Goal: Information Seeking & Learning: Learn about a topic

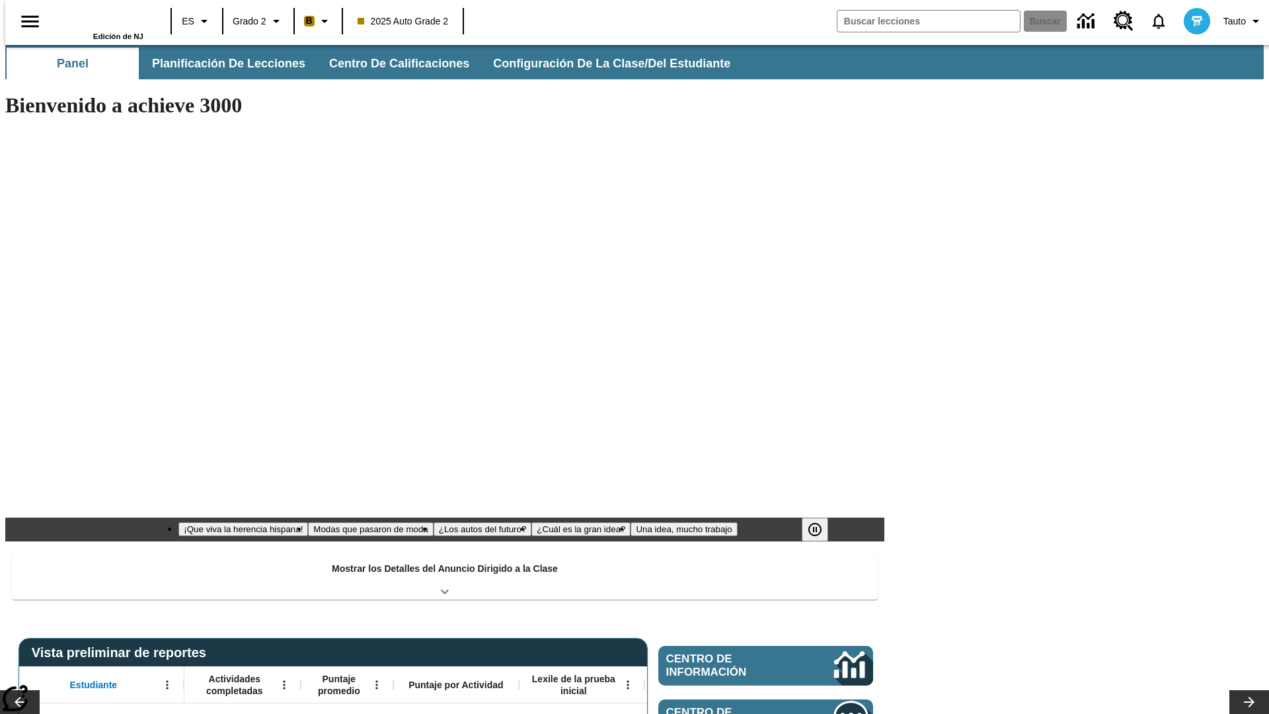
type input "-1"
click at [221, 63] on button "Planificación de lecciones" at bounding box center [229, 64] width 176 height 32
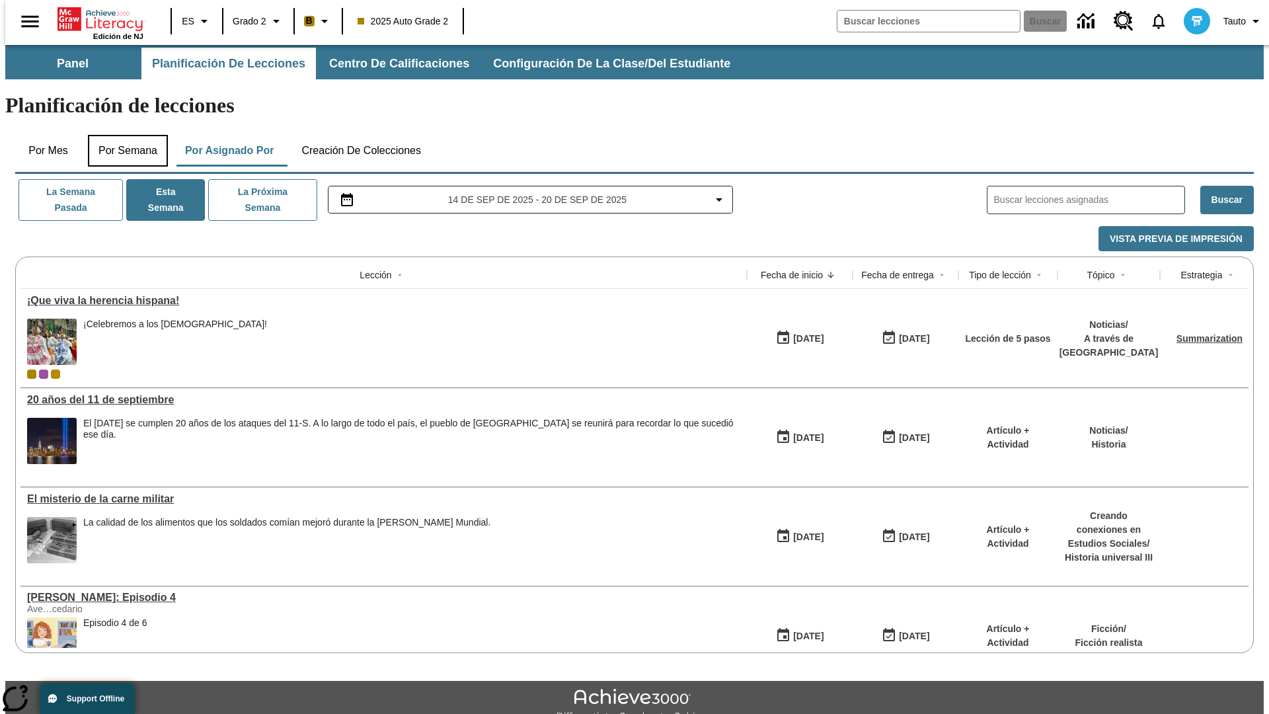
click at [124, 135] on button "Por semana" at bounding box center [128, 151] width 80 height 32
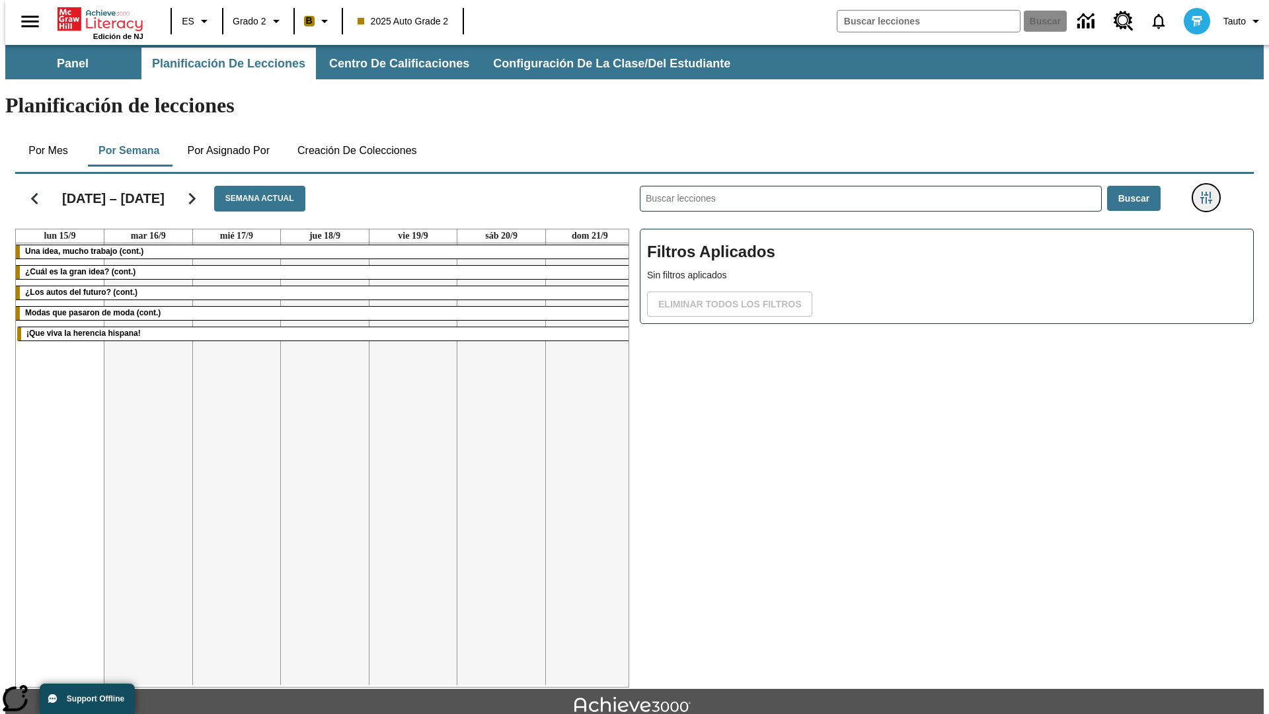
click at [1211, 192] on icon "Menú lateral de filtros" at bounding box center [1207, 198] width 12 height 12
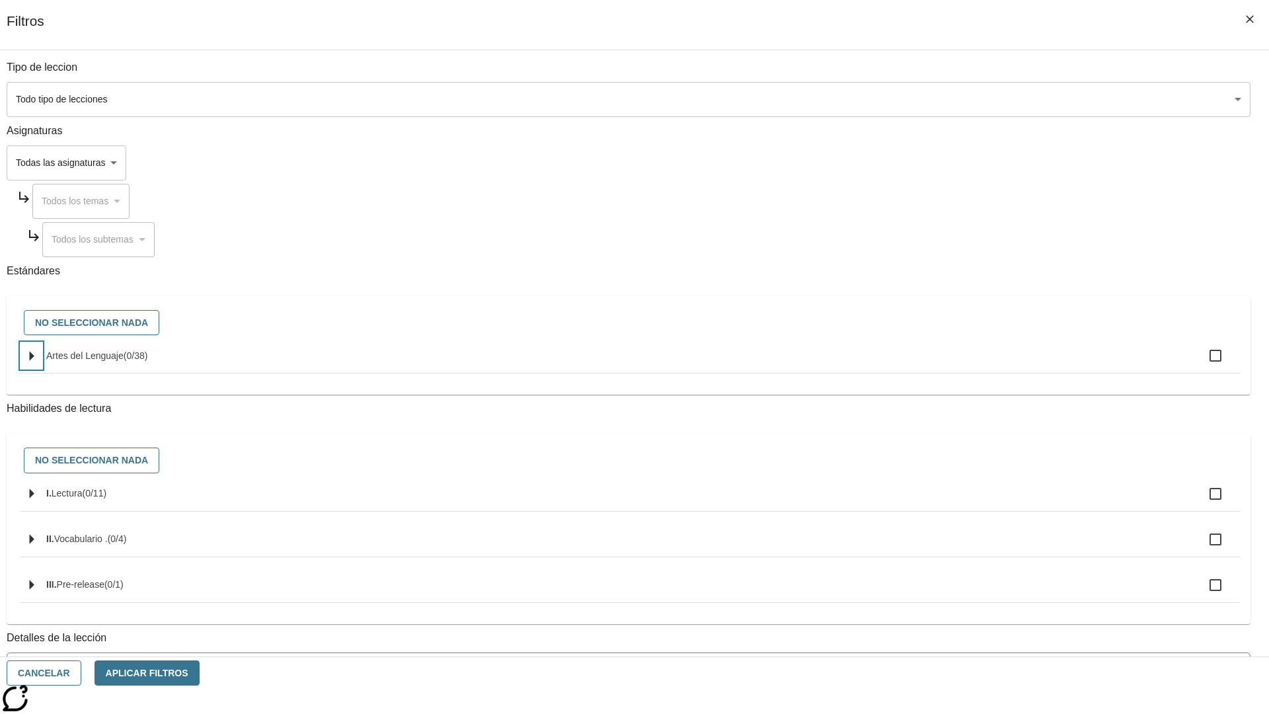
click at [34, 361] on icon "Seleccione estándares" at bounding box center [32, 356] width 5 height 10
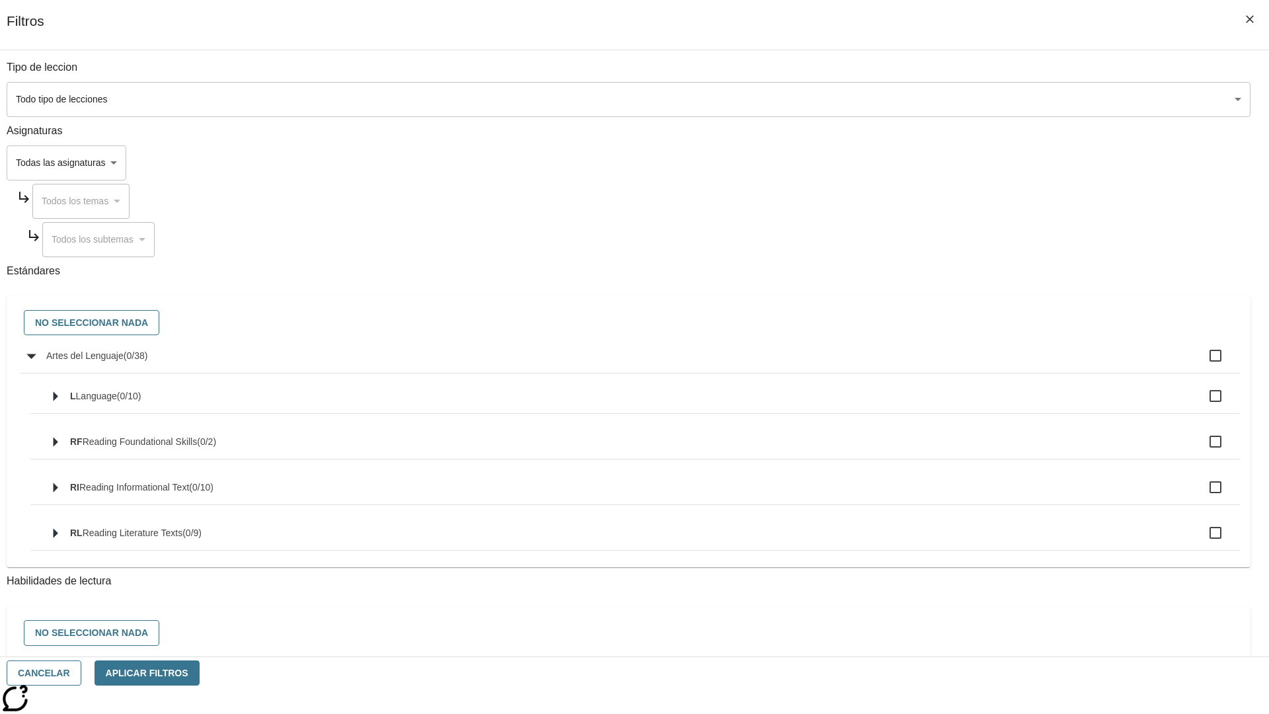
click at [961, 363] on label "Artes del Lenguaje ( 0 / 38 )" at bounding box center [638, 356] width 1184 height 28
click at [1202, 363] on input "Artes del Lenguaje ( 0 / 38 )" at bounding box center [1216, 356] width 28 height 28
checkbox input "true"
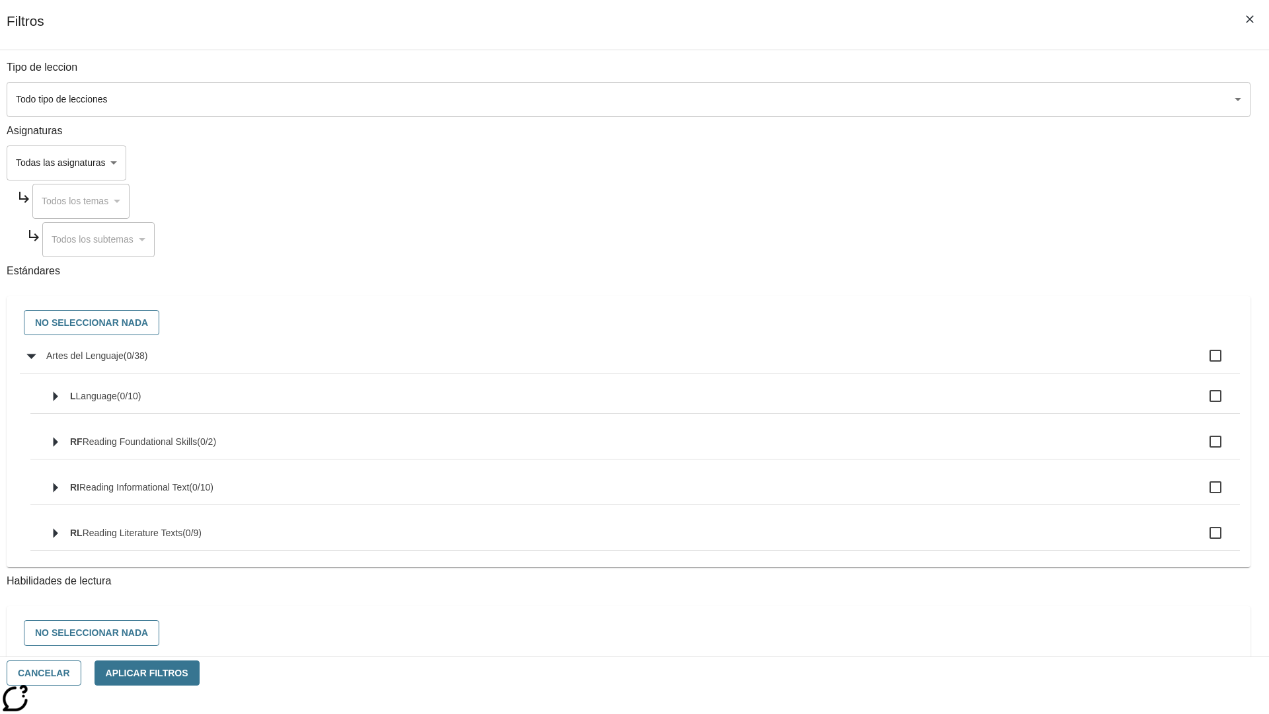
checkbox input "true"
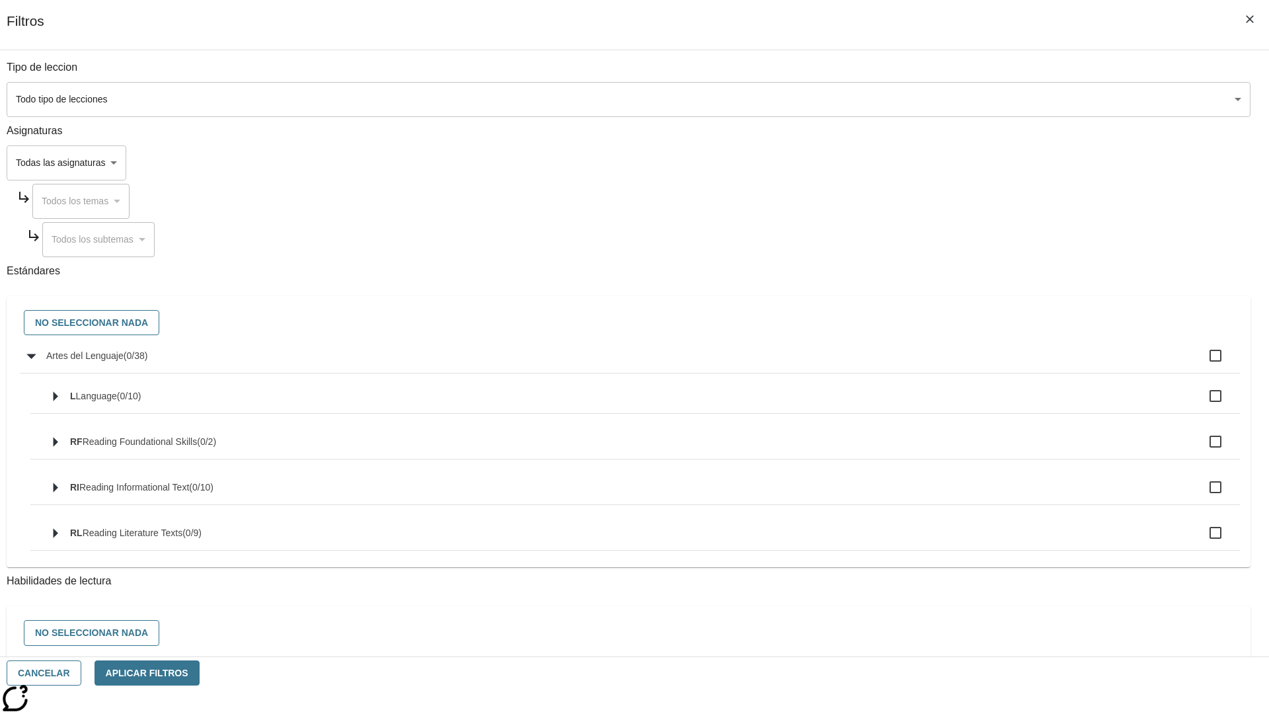
checkbox input "true"
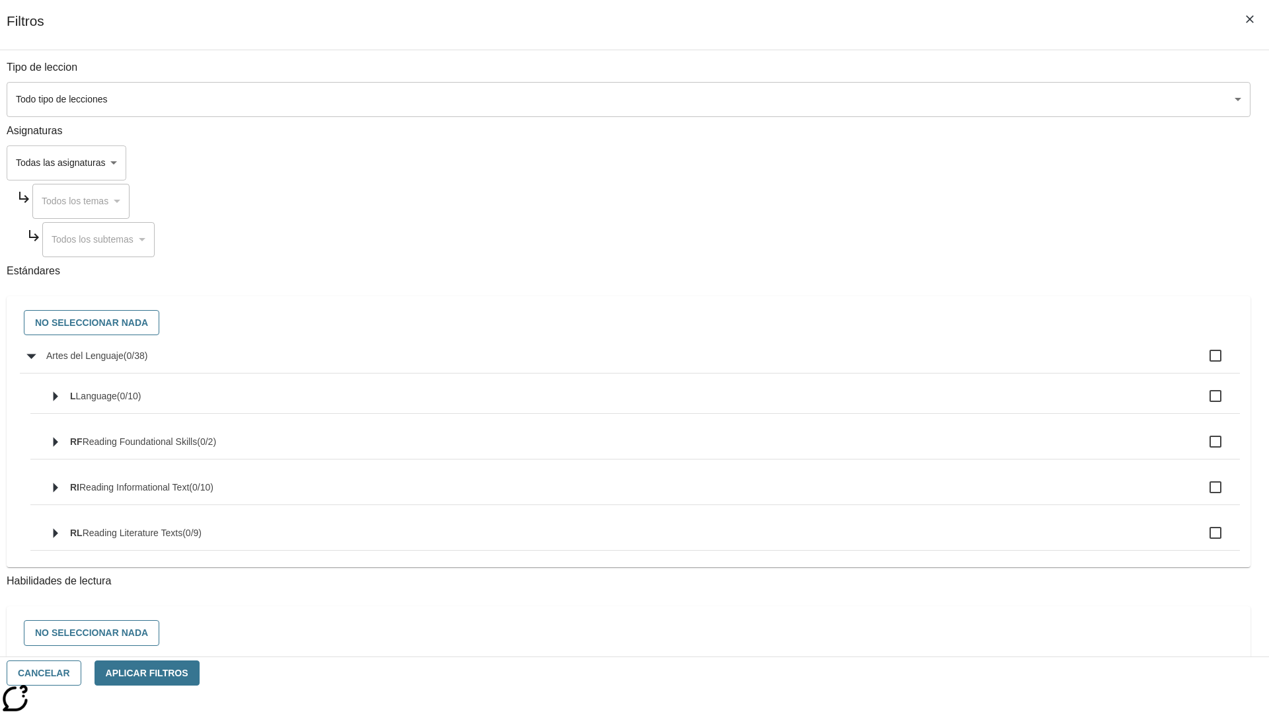
checkbox input "true"
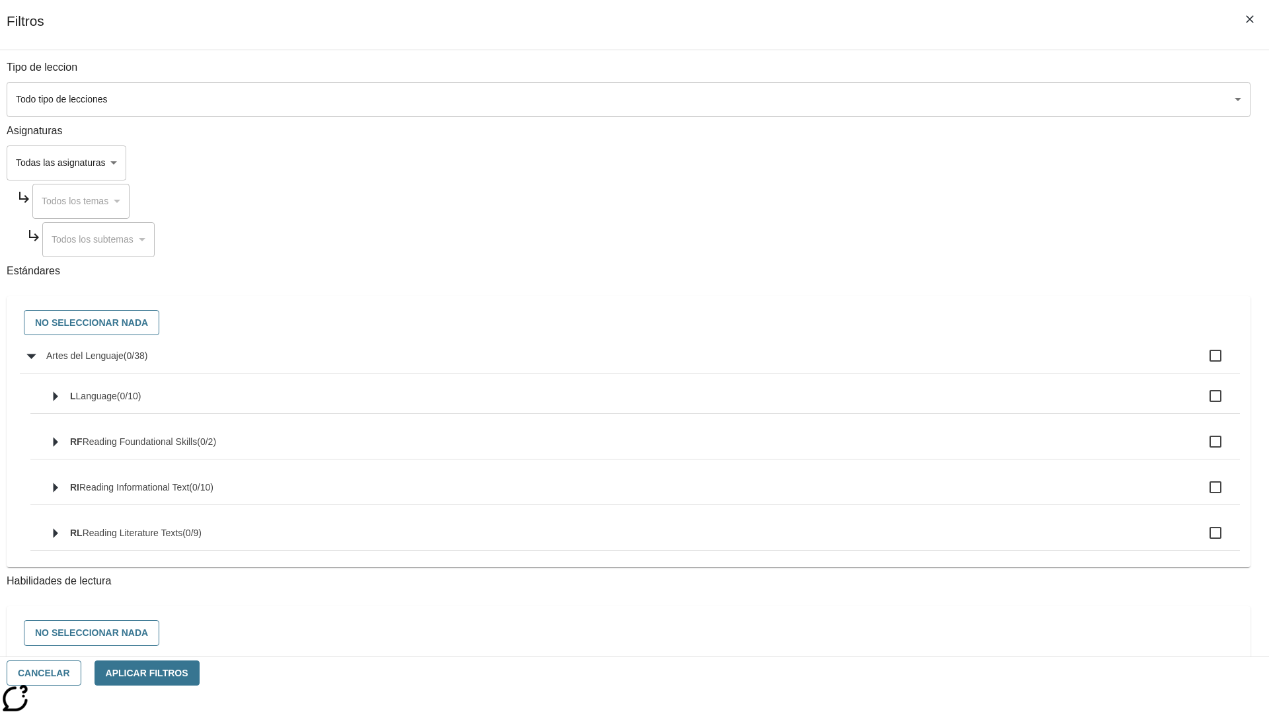
checkbox input "true"
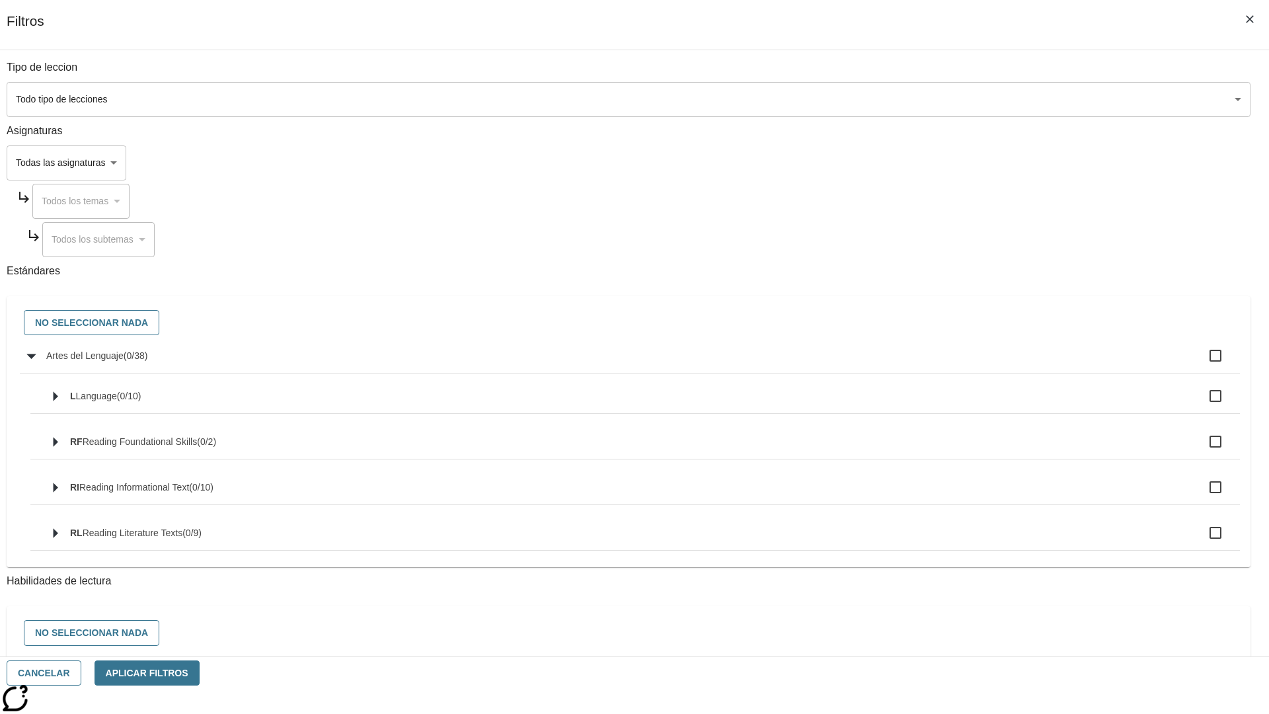
checkbox input "true"
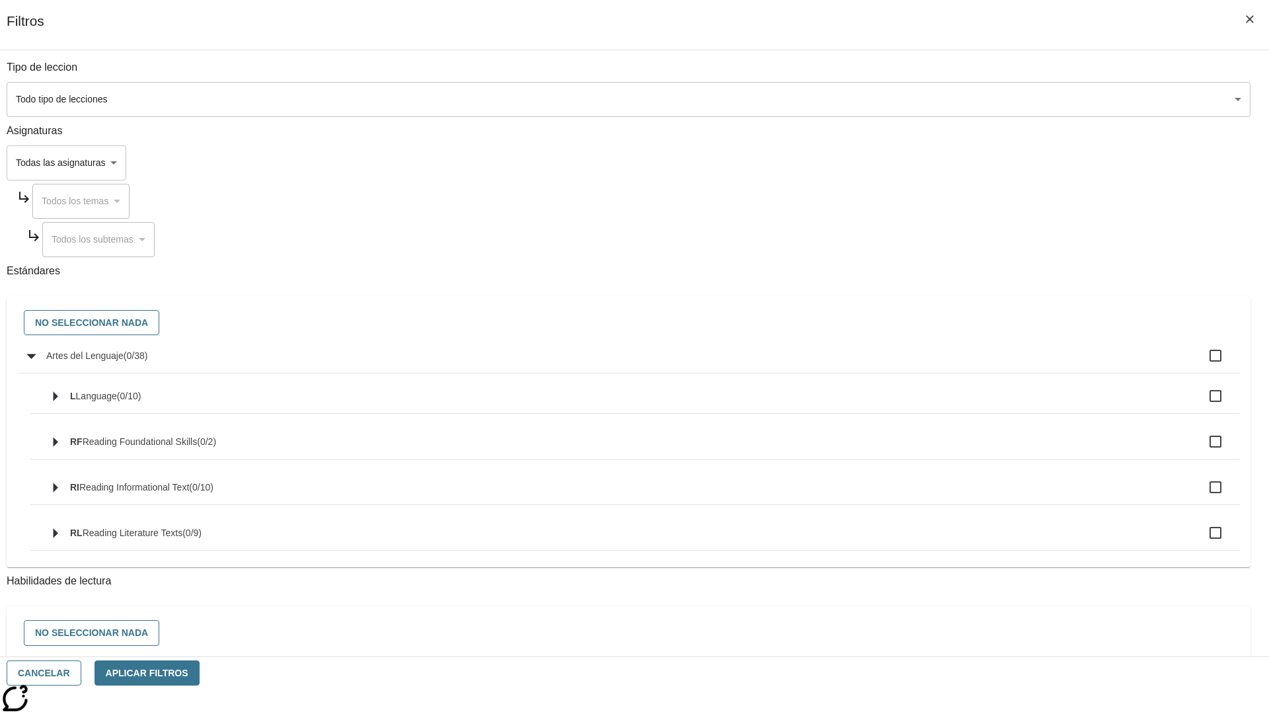
checkbox input "true"
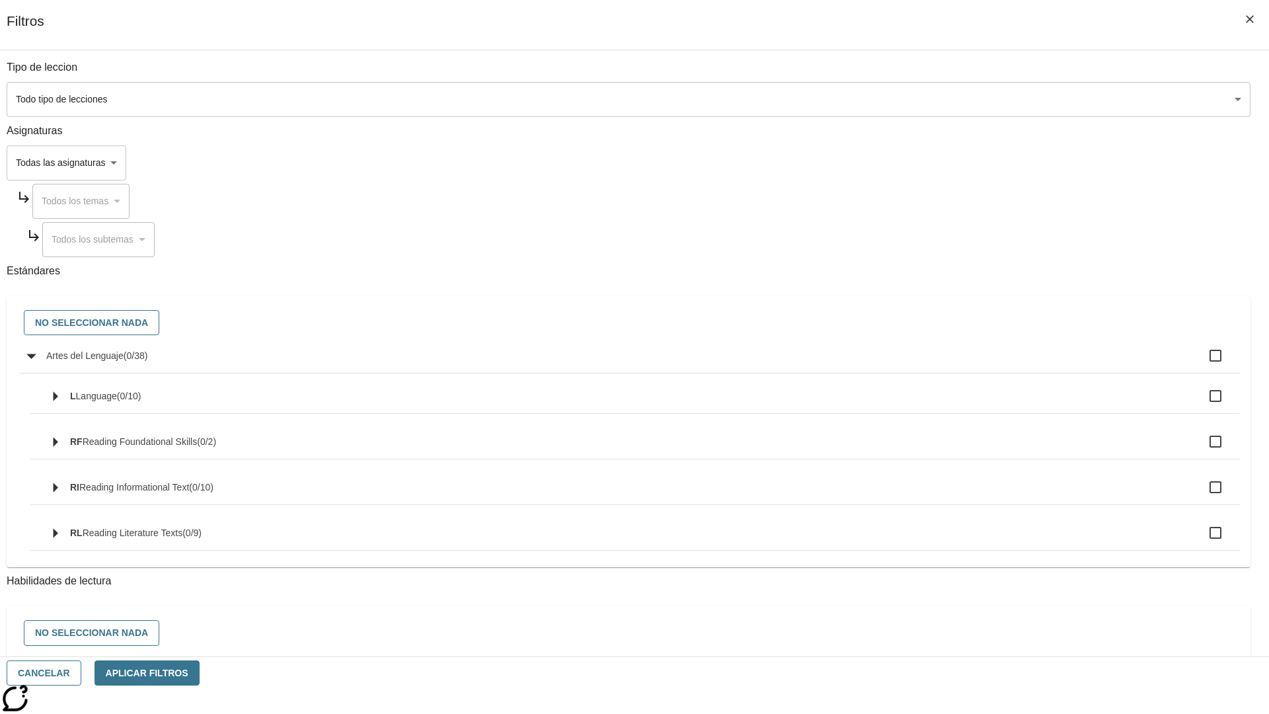
checkbox input "true"
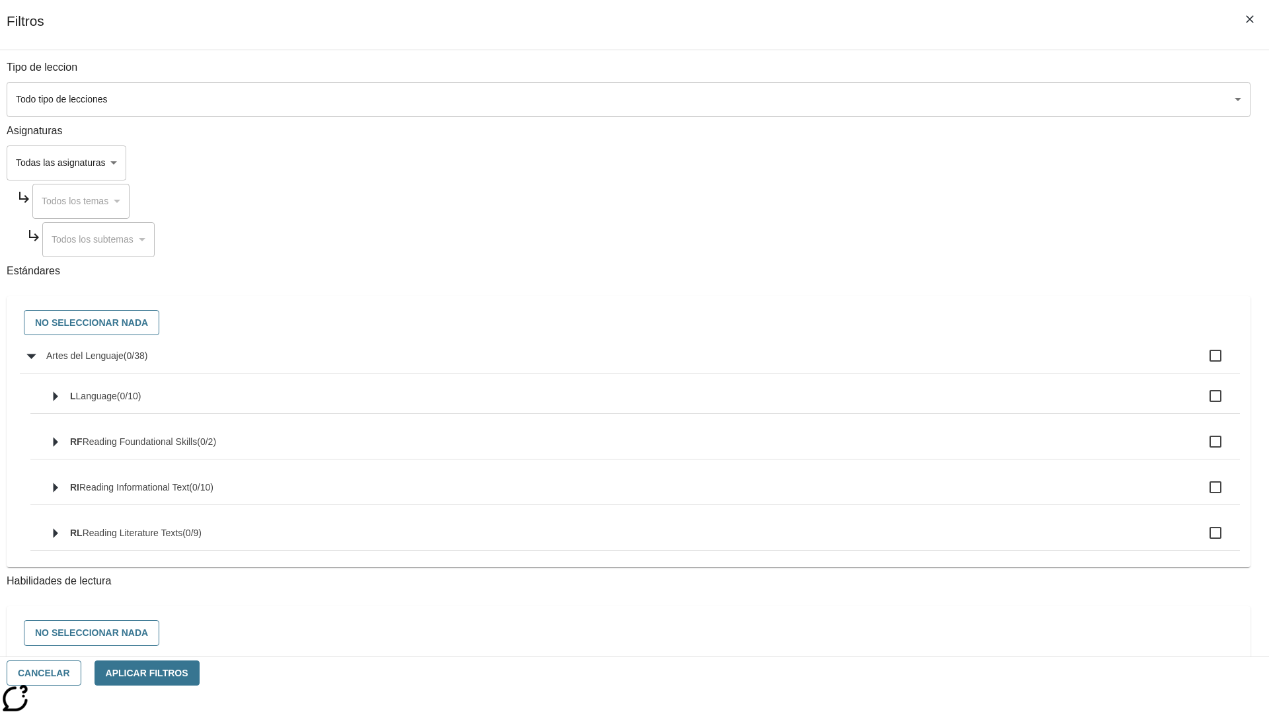
checkbox input "true"
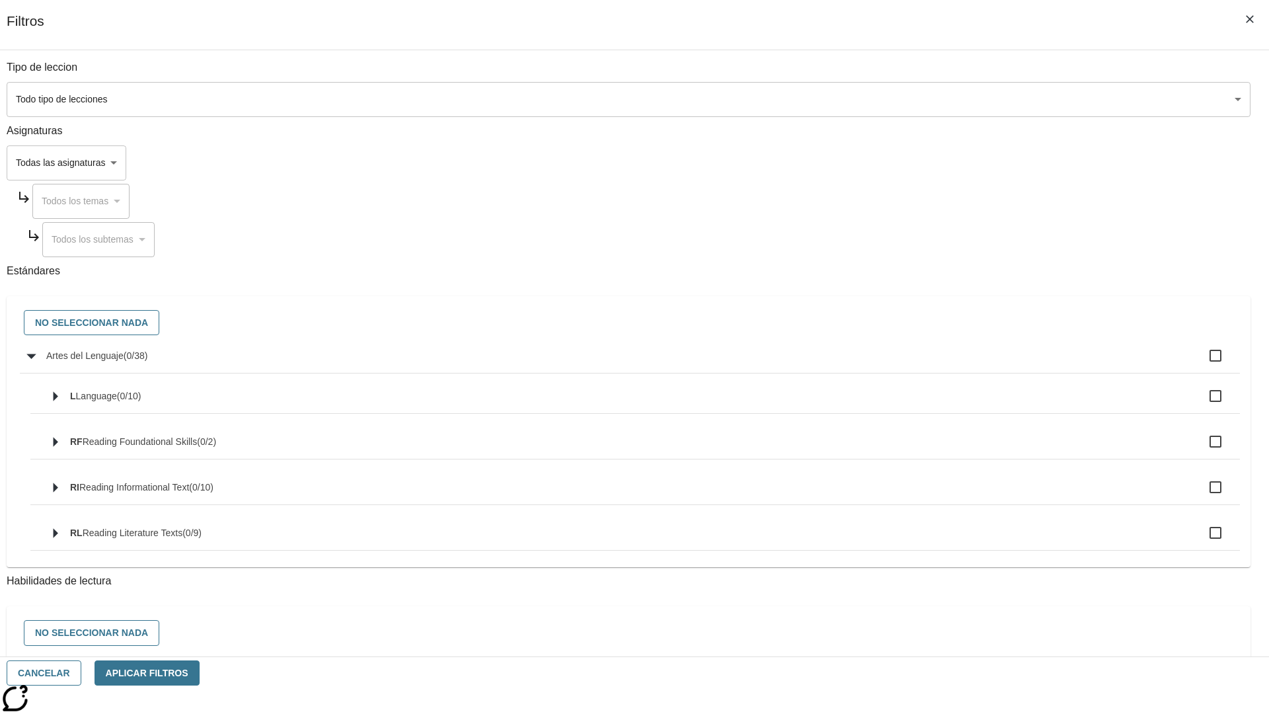
checkbox input "true"
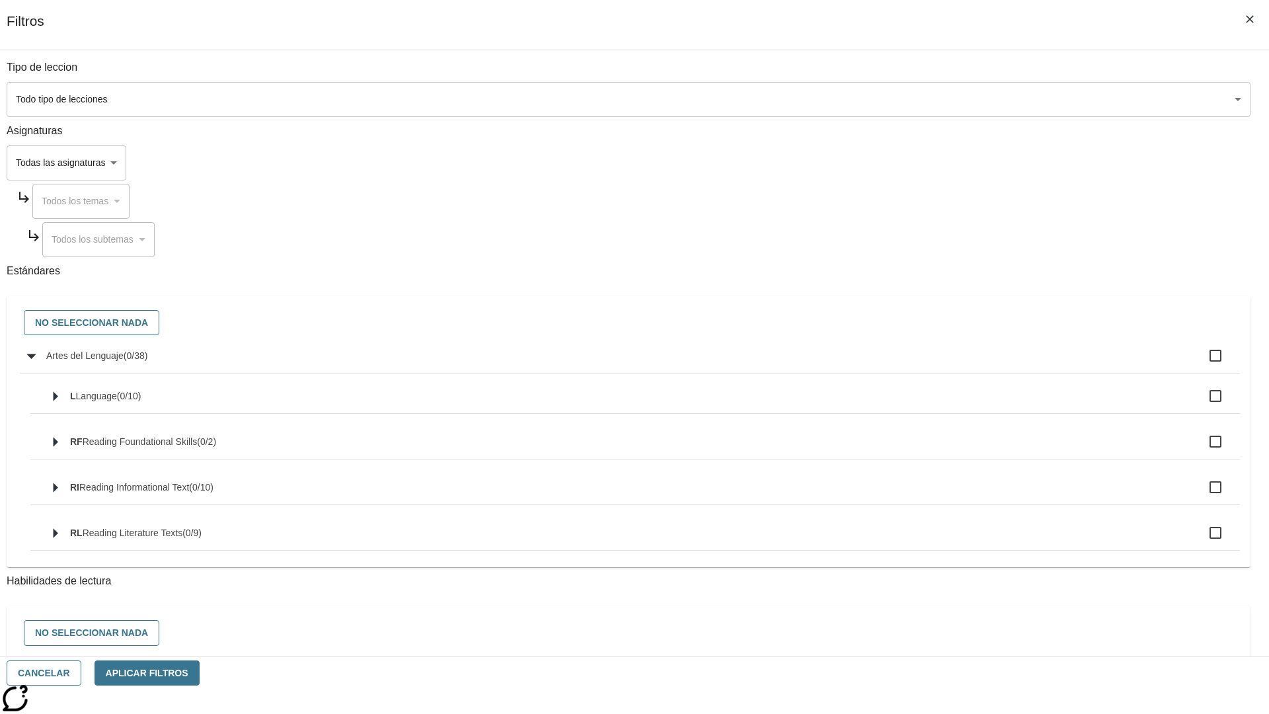
checkbox input "true"
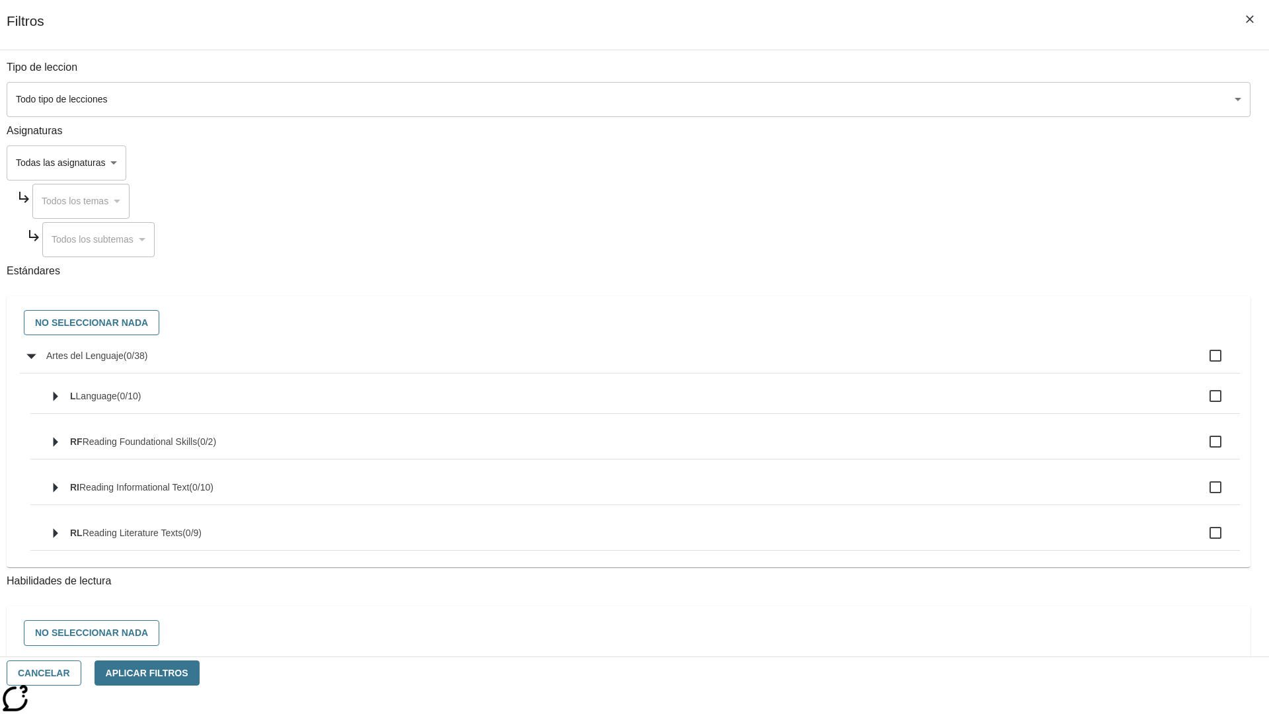
checkbox input "true"
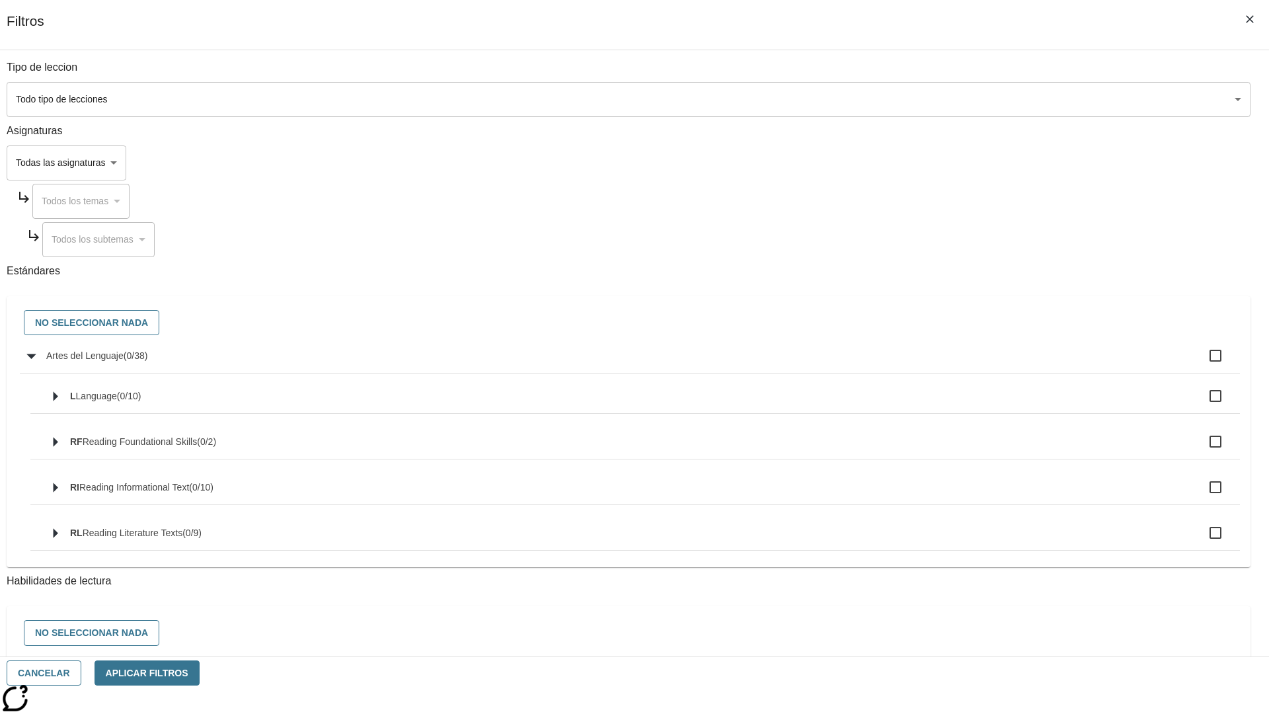
checkbox input "true"
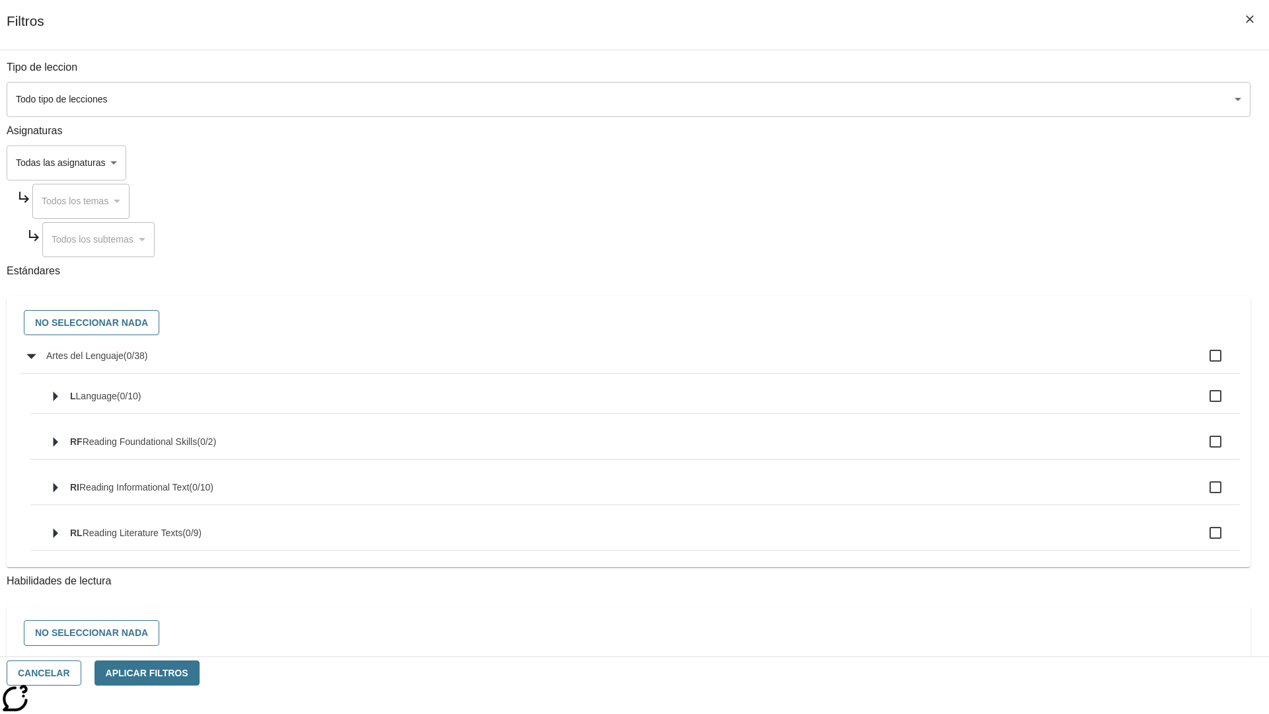
checkbox input "true"
click at [159, 323] on button "No seleccionar nada" at bounding box center [92, 323] width 136 height 26
checkbox input "false"
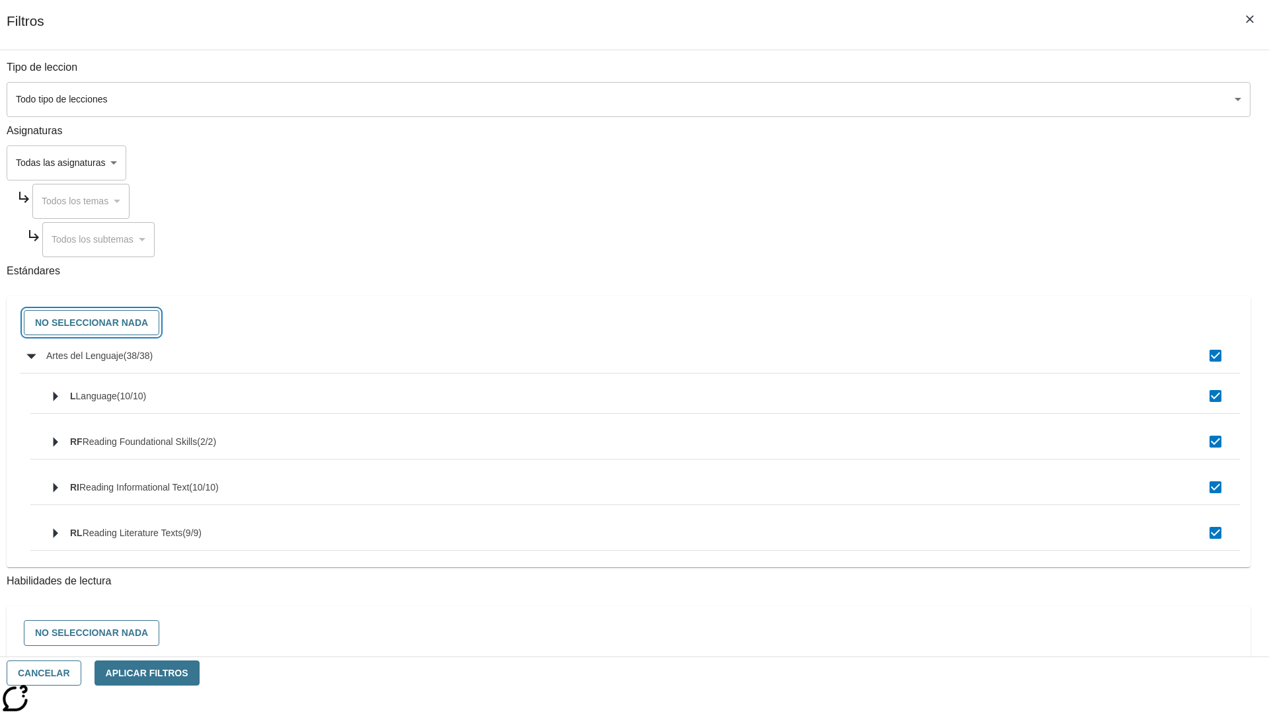
checkbox input "false"
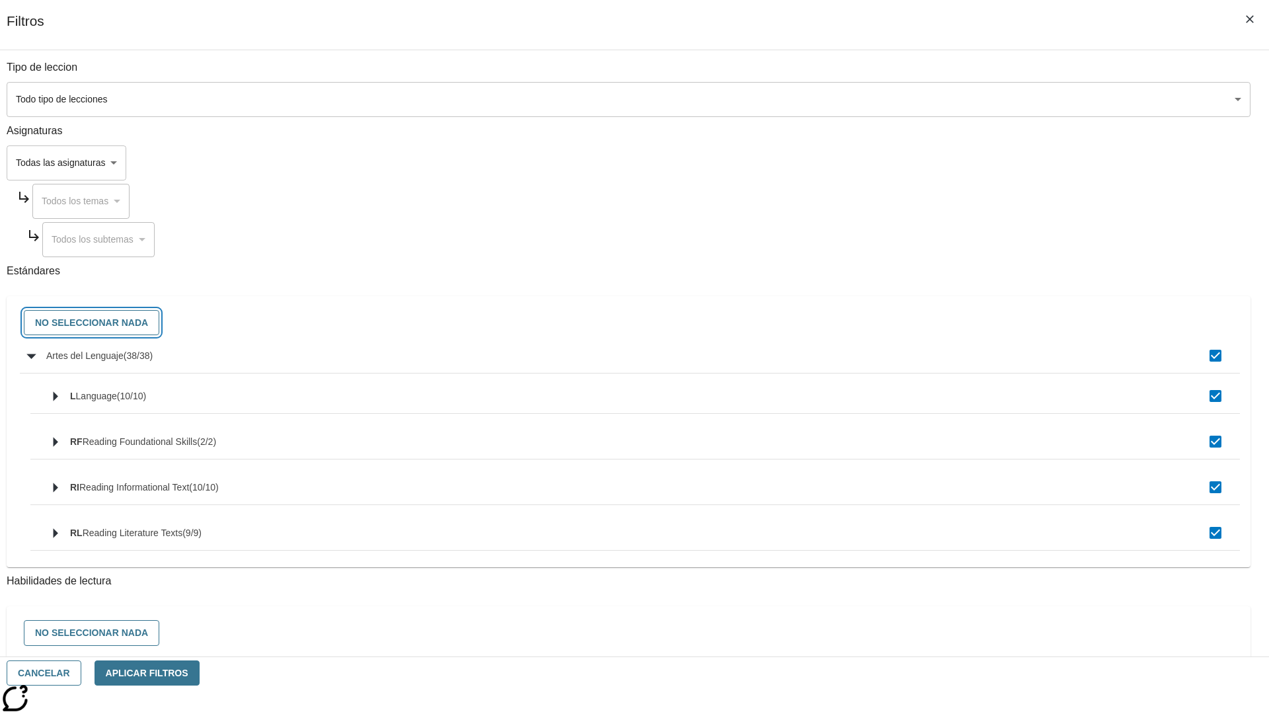
checkbox input "false"
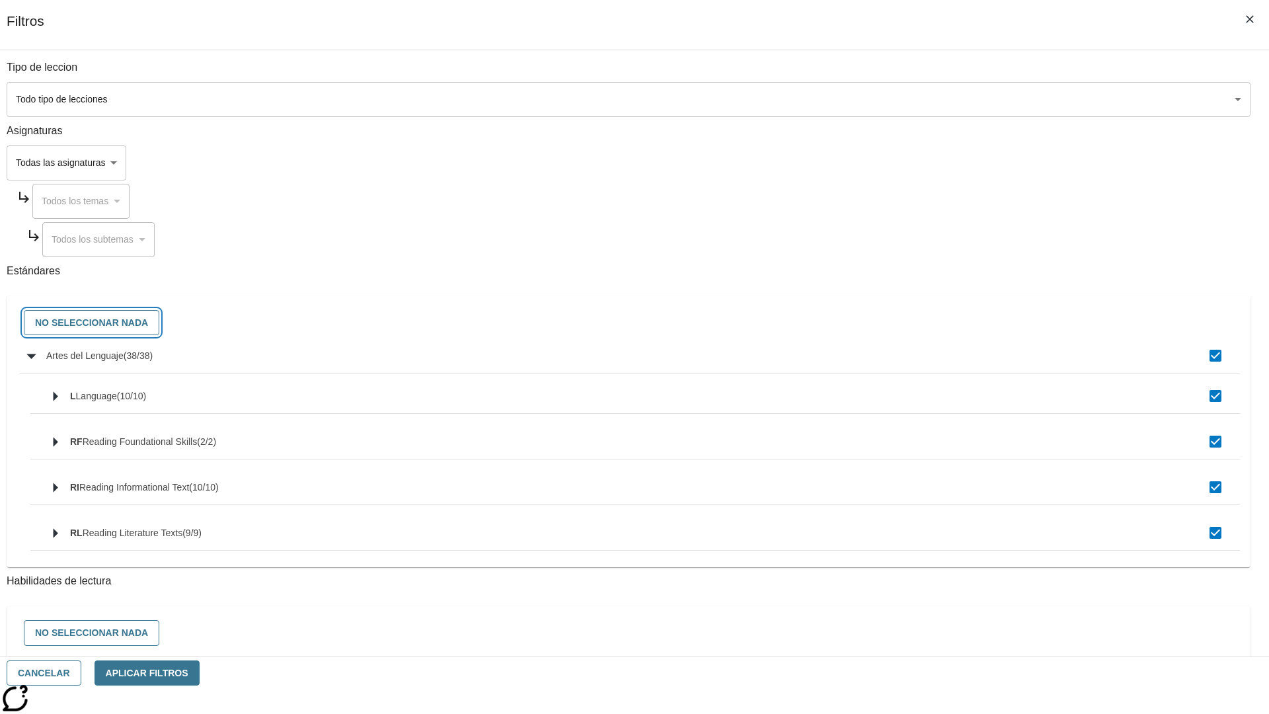
checkbox input "false"
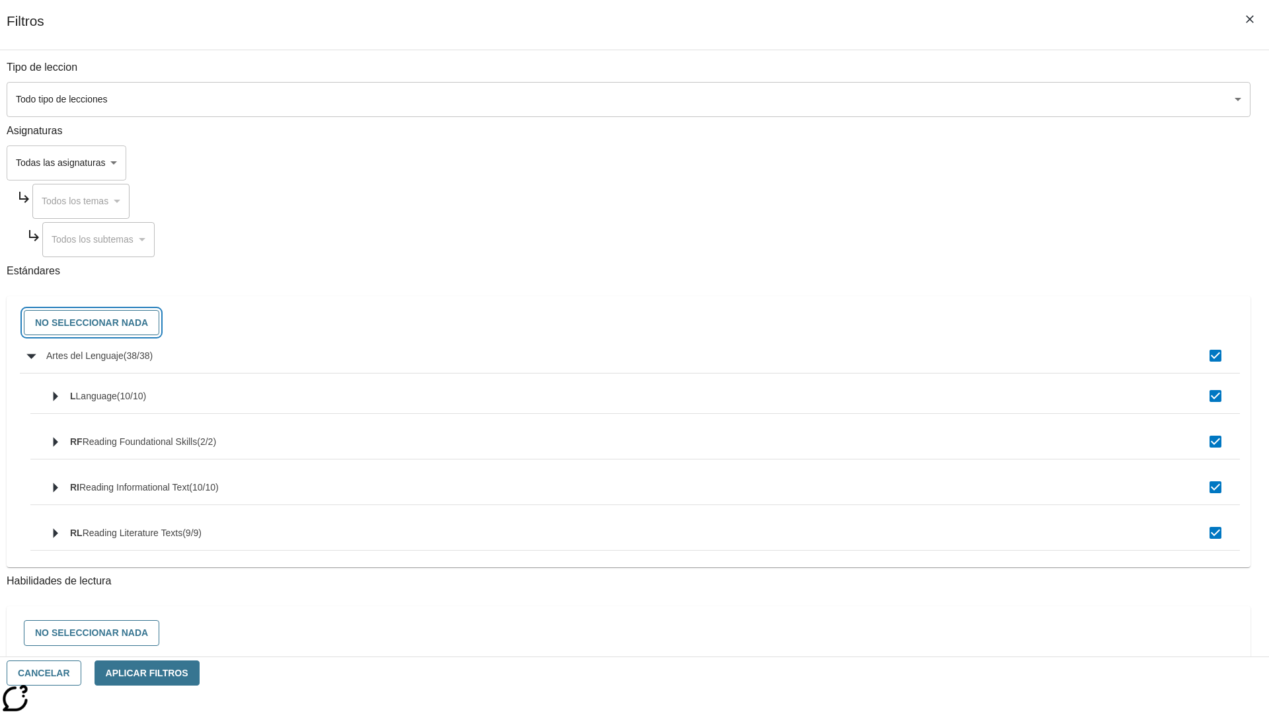
checkbox input "false"
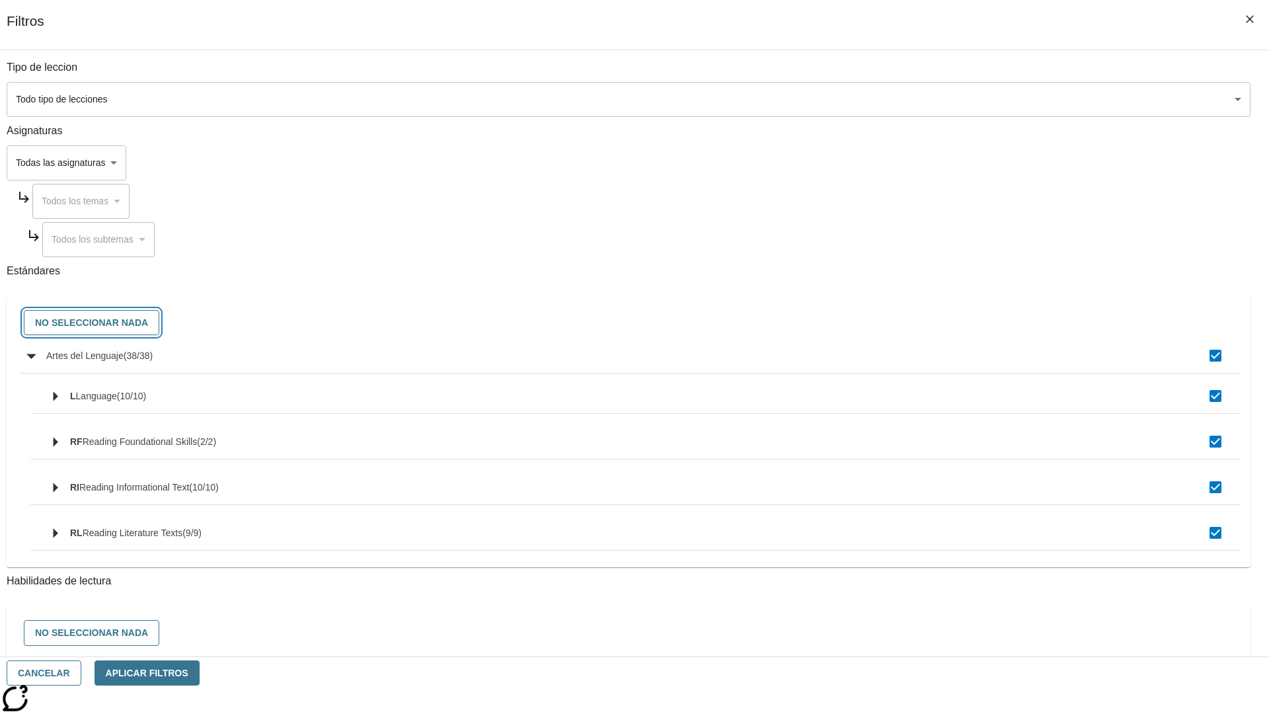
checkbox input "false"
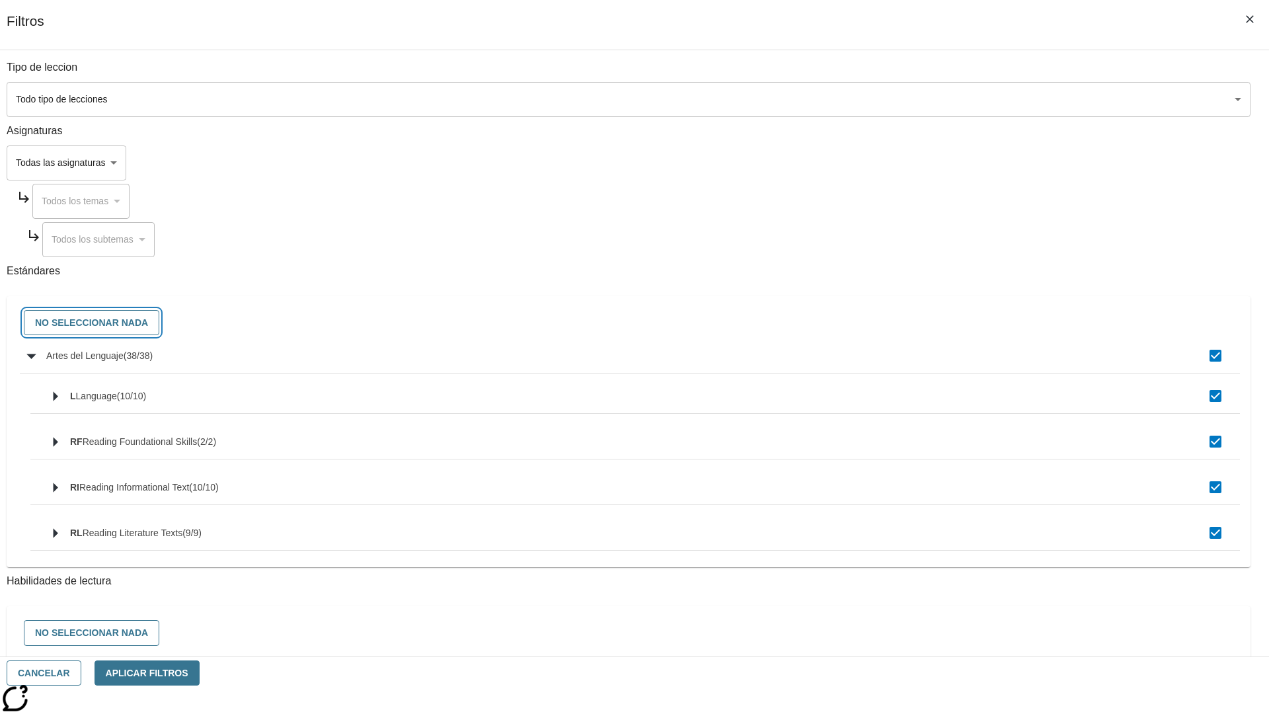
checkbox input "false"
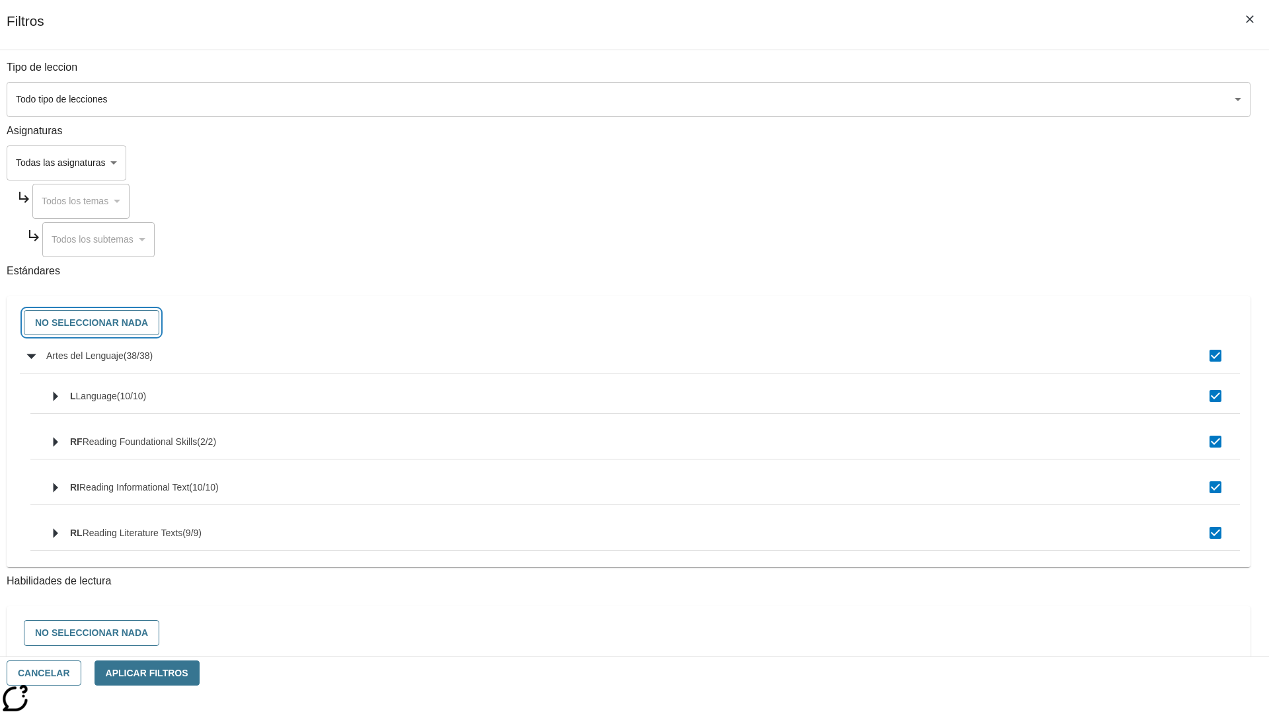
checkbox input "false"
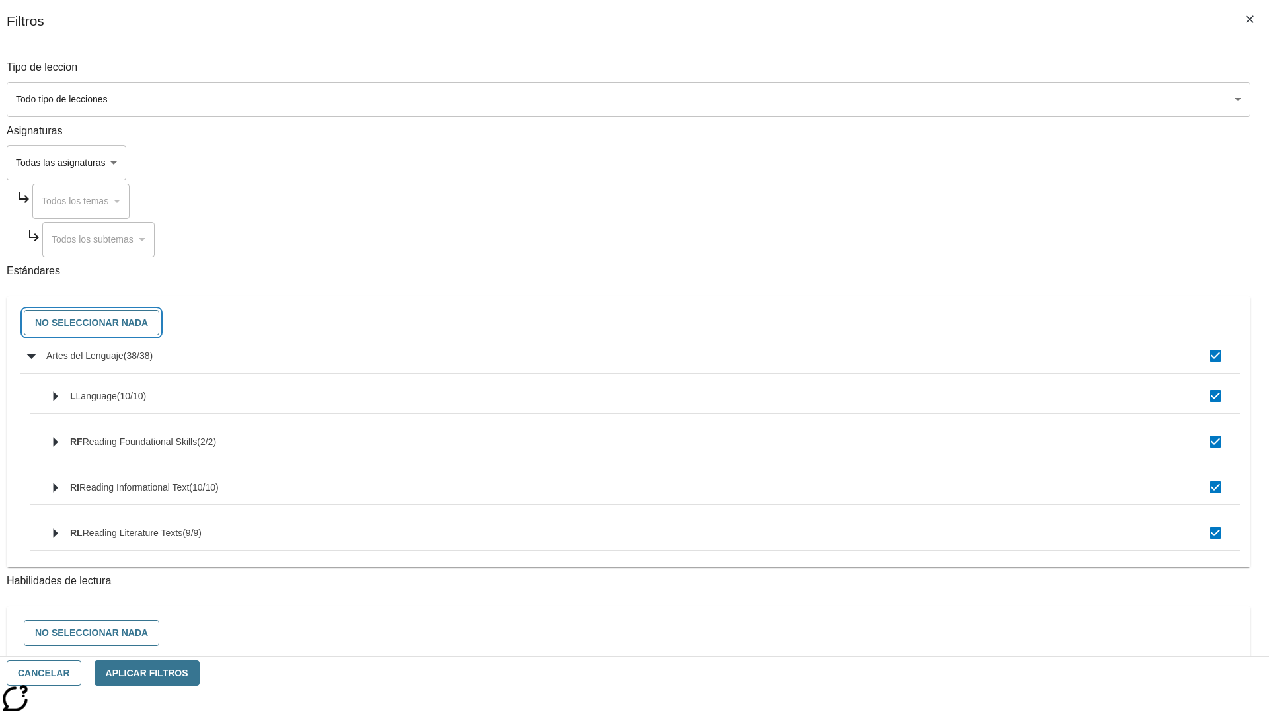
checkbox input "false"
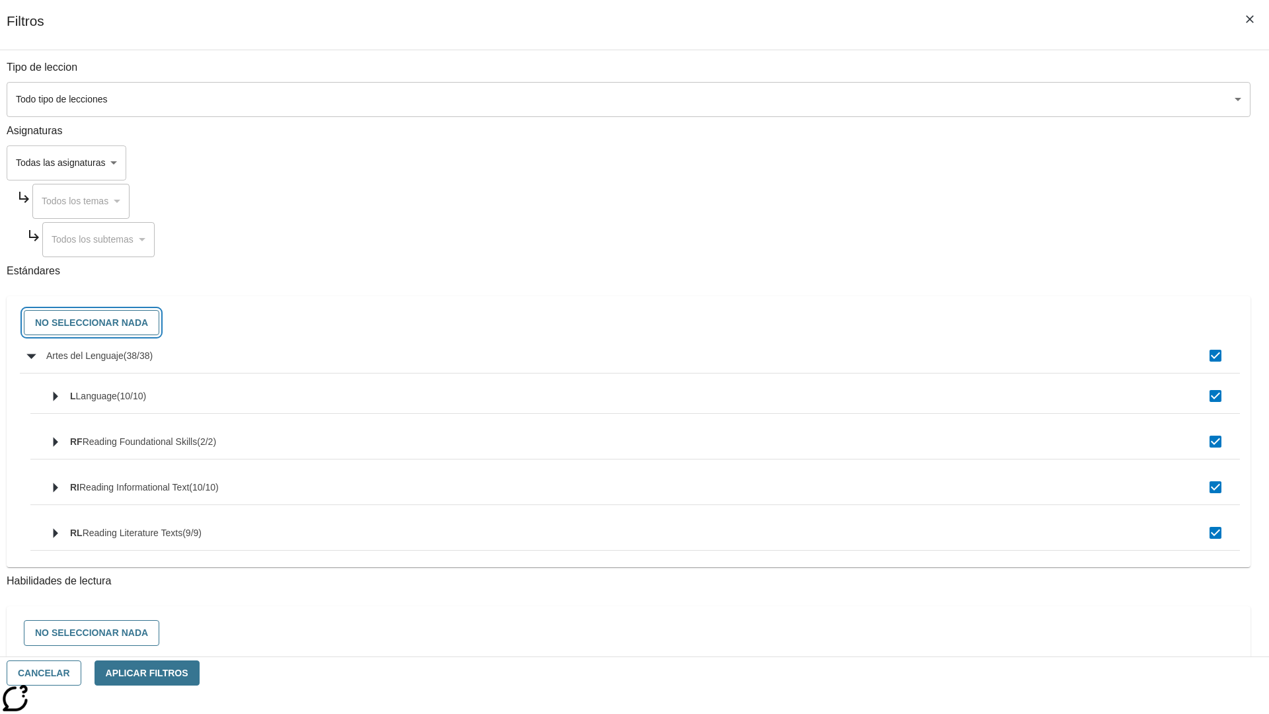
checkbox input "false"
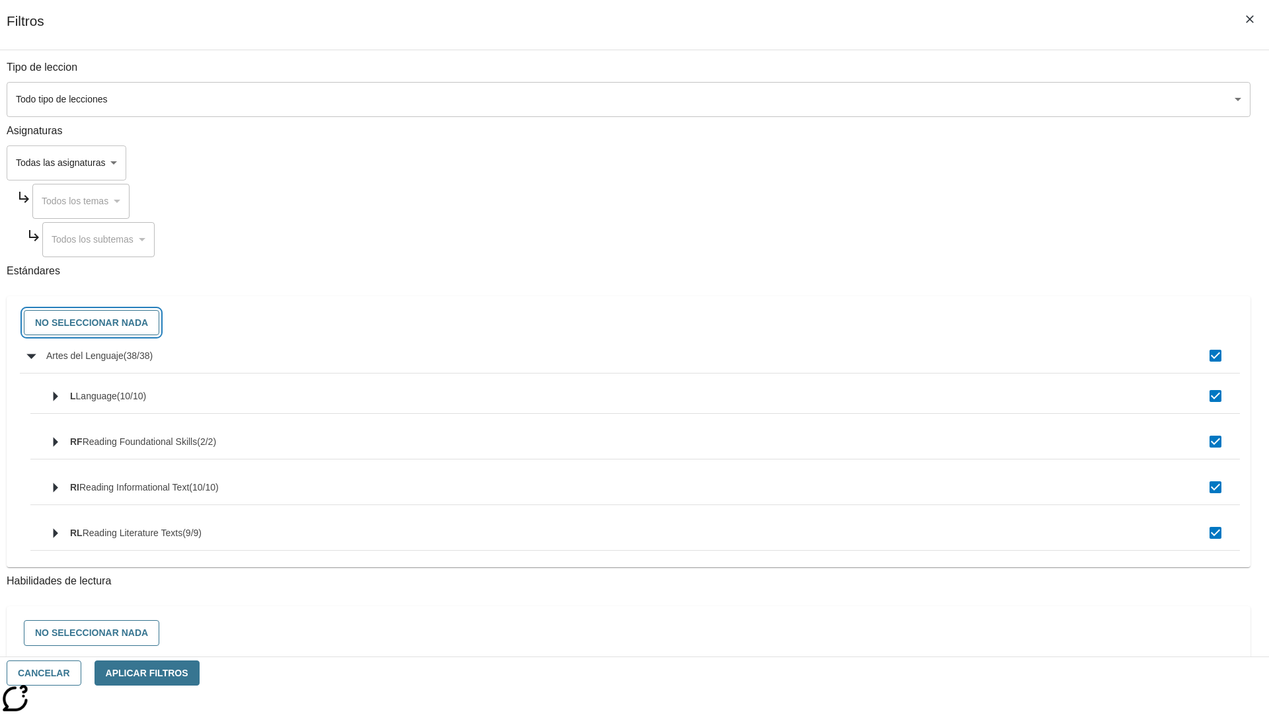
checkbox input "false"
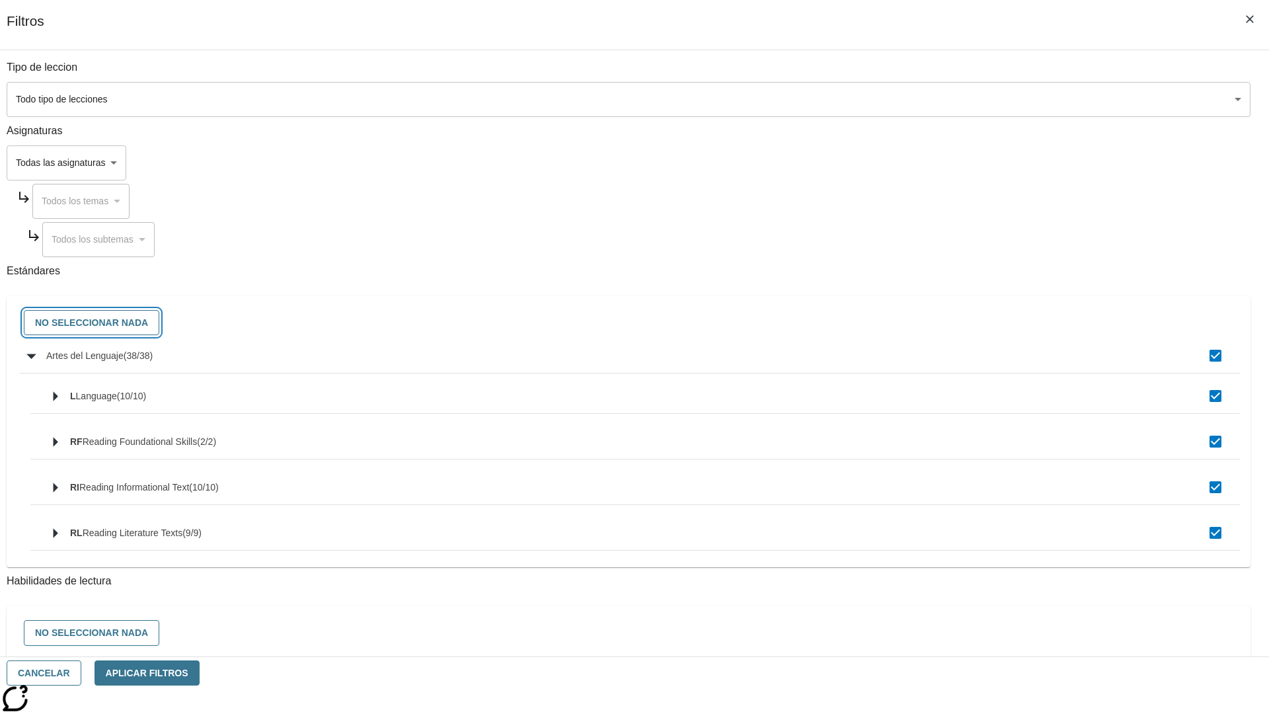
checkbox input "false"
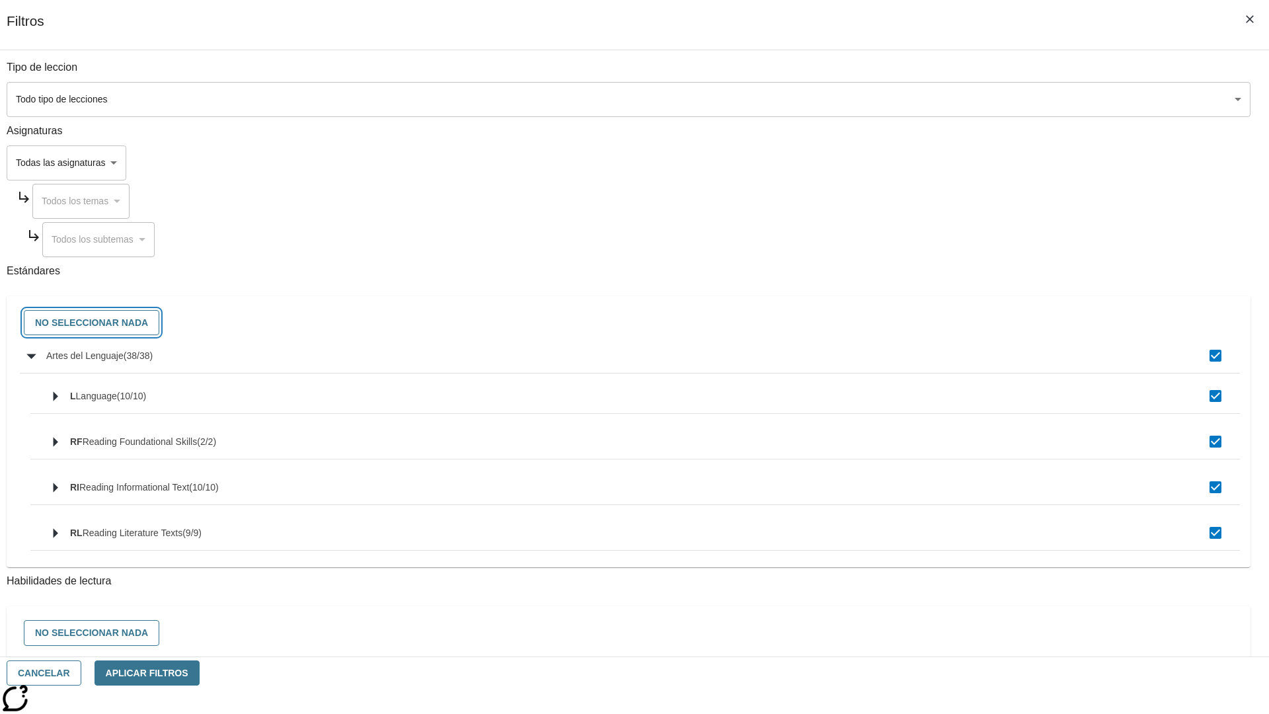
checkbox input "false"
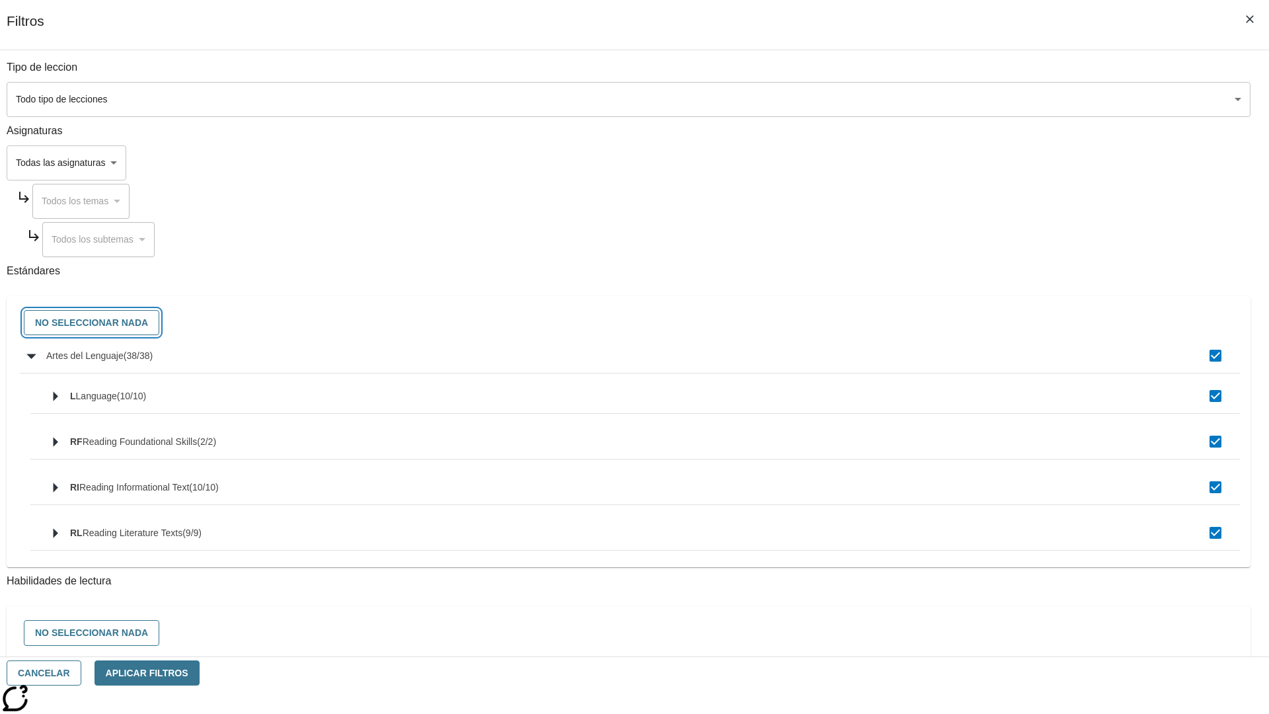
checkbox input "false"
click at [81, 673] on button "Cancelar" at bounding box center [44, 674] width 75 height 26
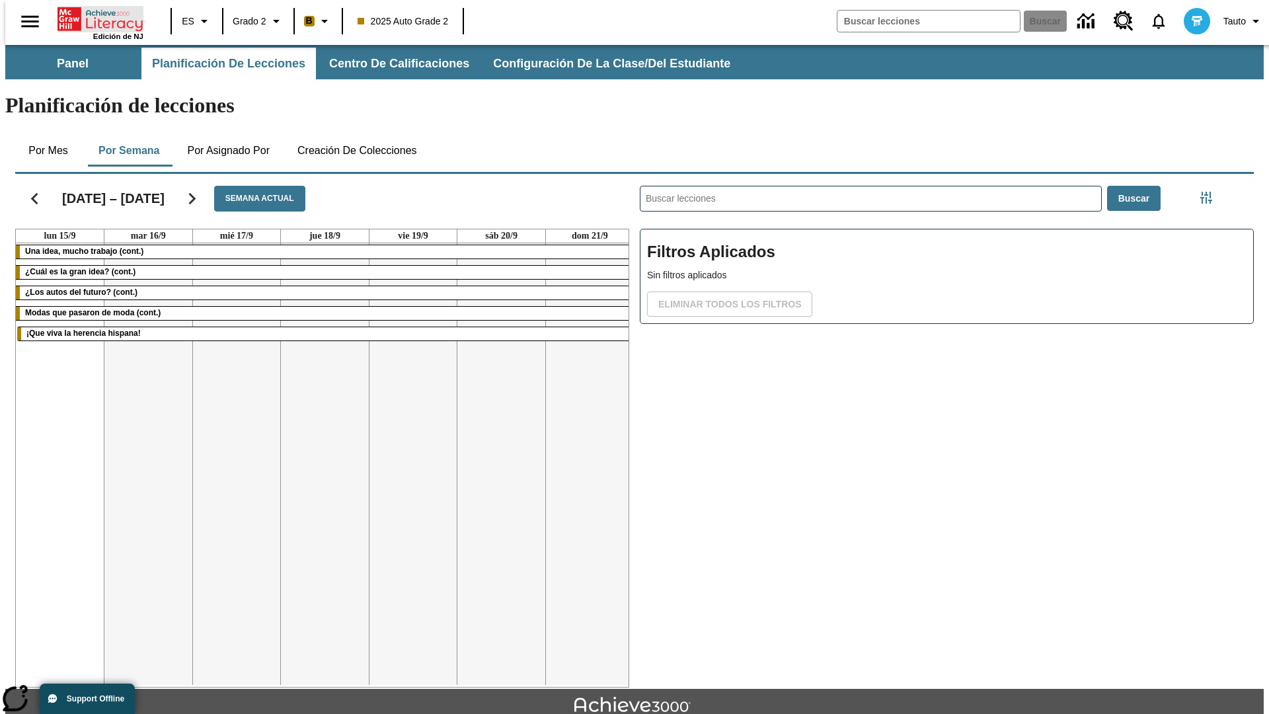
click at [95, 18] on icon "Portada" at bounding box center [102, 19] width 88 height 26
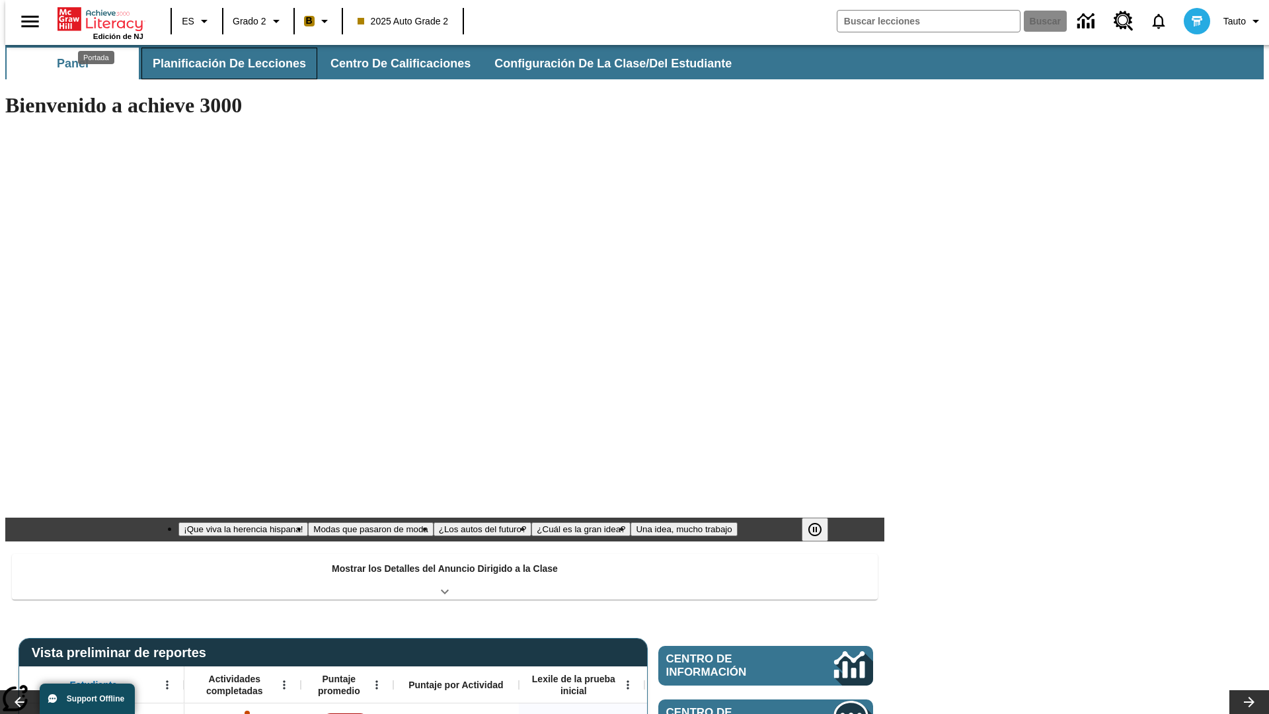
click at [221, 63] on button "Planificación de lecciones" at bounding box center [229, 64] width 176 height 32
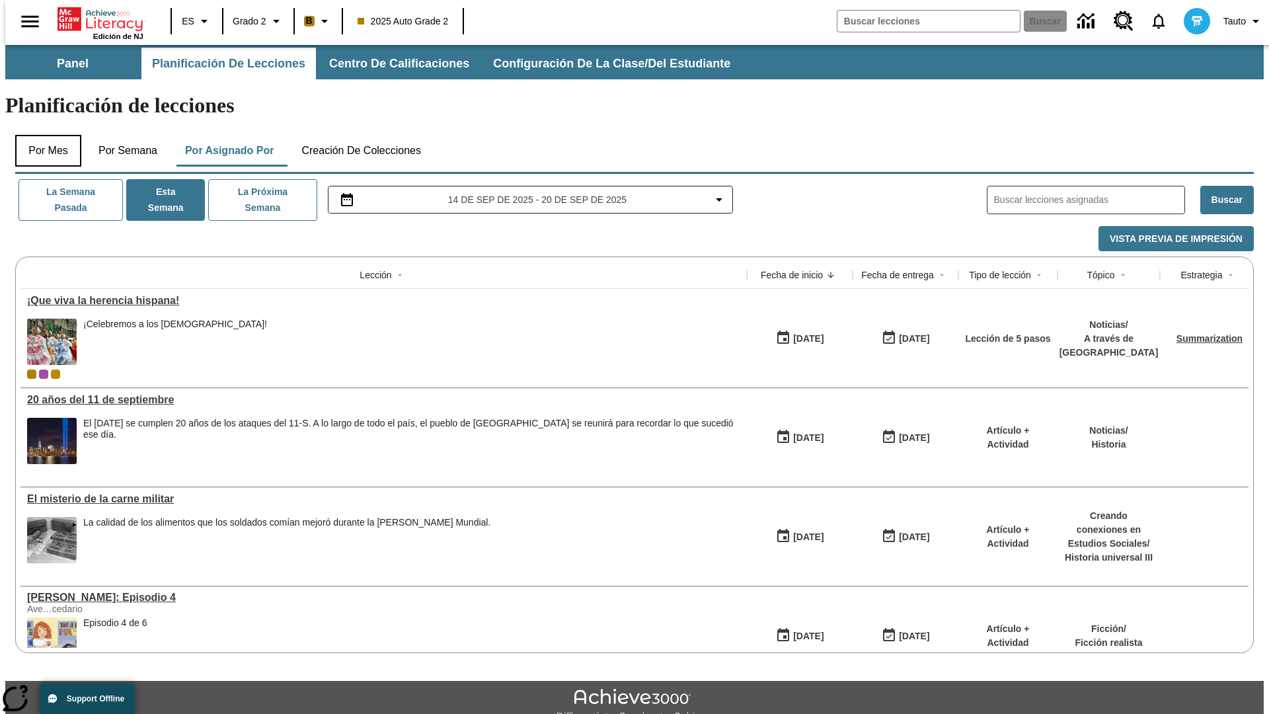
click at [43, 135] on button "Por mes" at bounding box center [48, 151] width 66 height 32
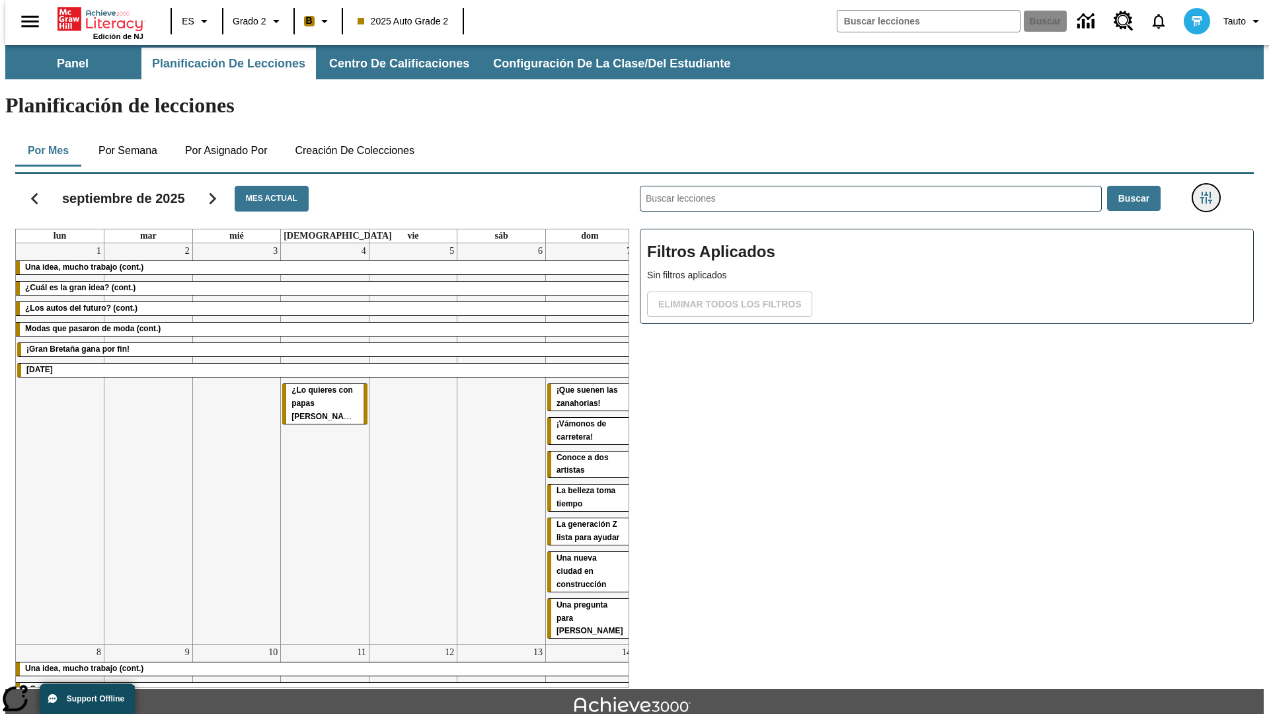
click at [1211, 192] on icon "Menú lateral de filtros" at bounding box center [1207, 198] width 12 height 12
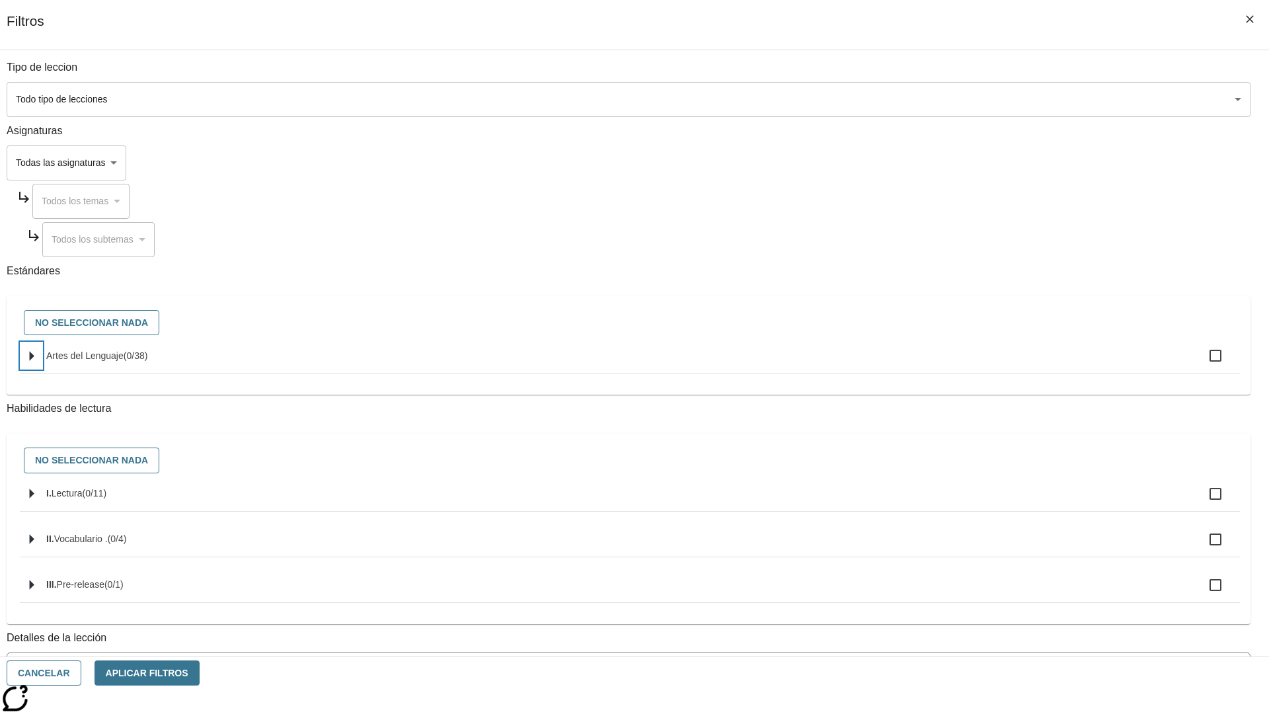
click at [34, 361] on icon "Seleccione estándares" at bounding box center [32, 356] width 5 height 10
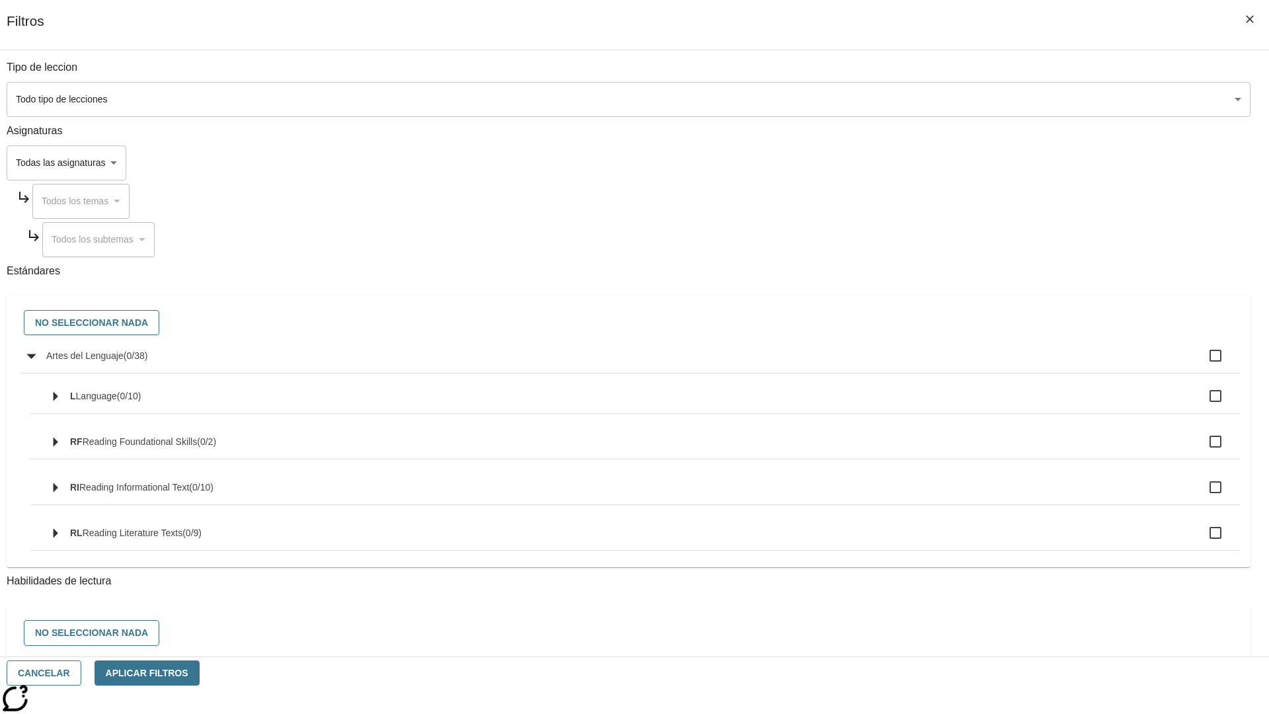
click at [961, 363] on label "Artes del Lenguaje ( 0 / 38 )" at bounding box center [638, 356] width 1184 height 28
click at [1202, 363] on input "Artes del Lenguaje ( 0 / 38 )" at bounding box center [1216, 356] width 28 height 28
checkbox input "true"
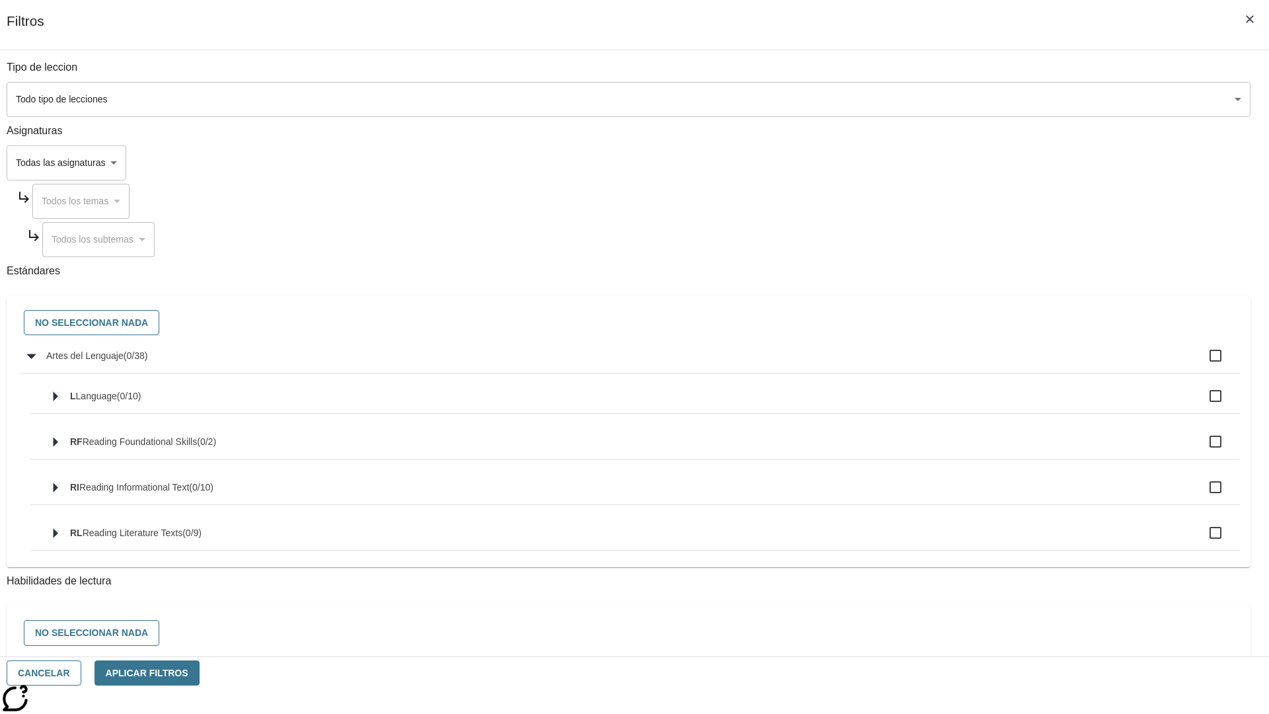
checkbox input "true"
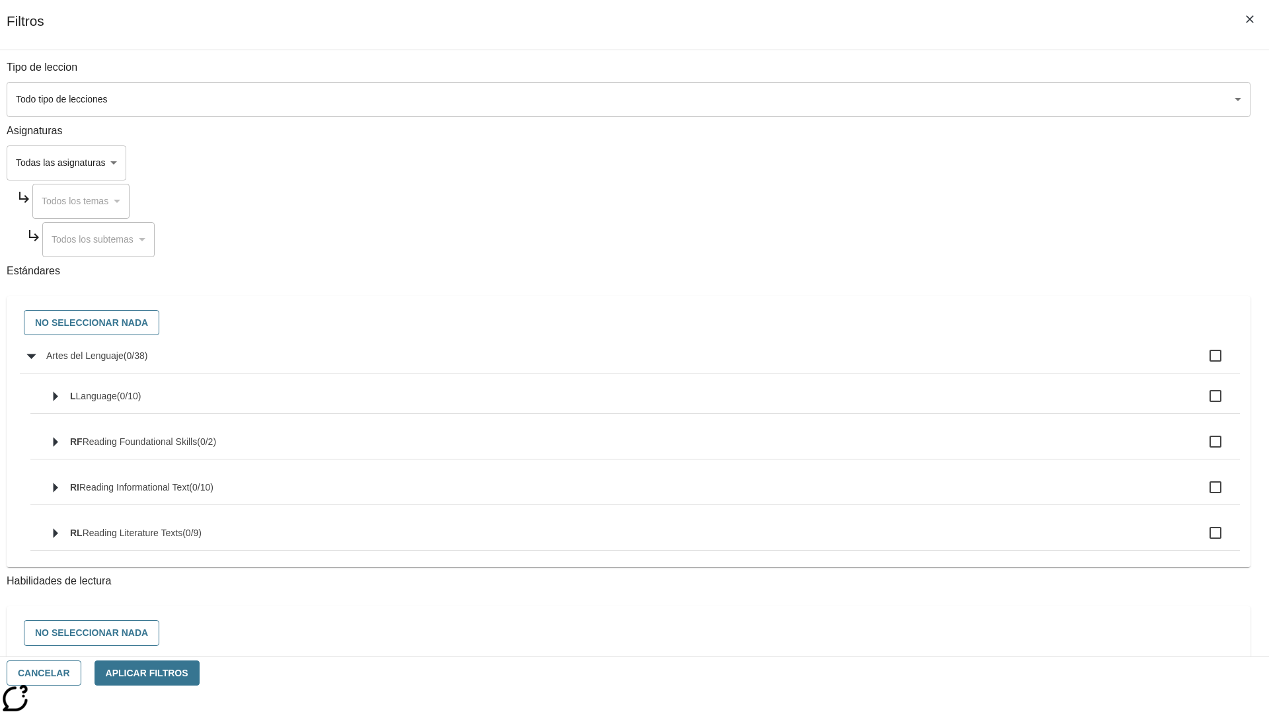
checkbox input "true"
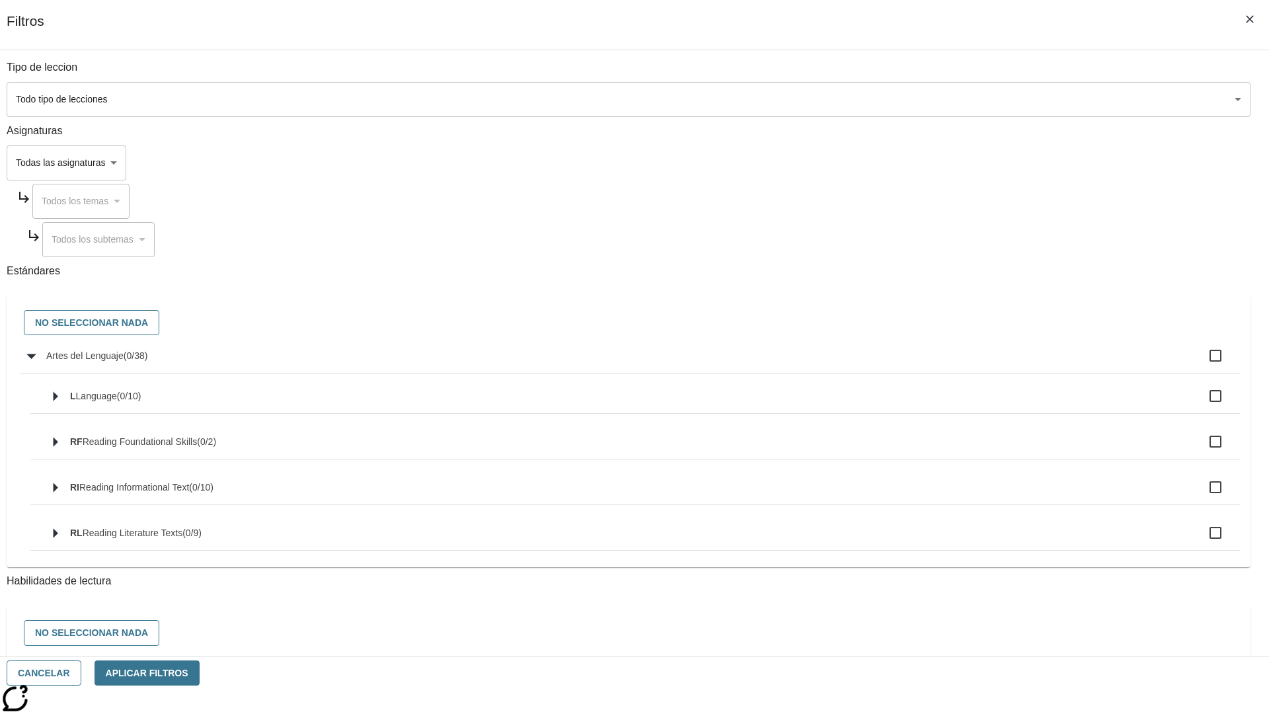
checkbox input "true"
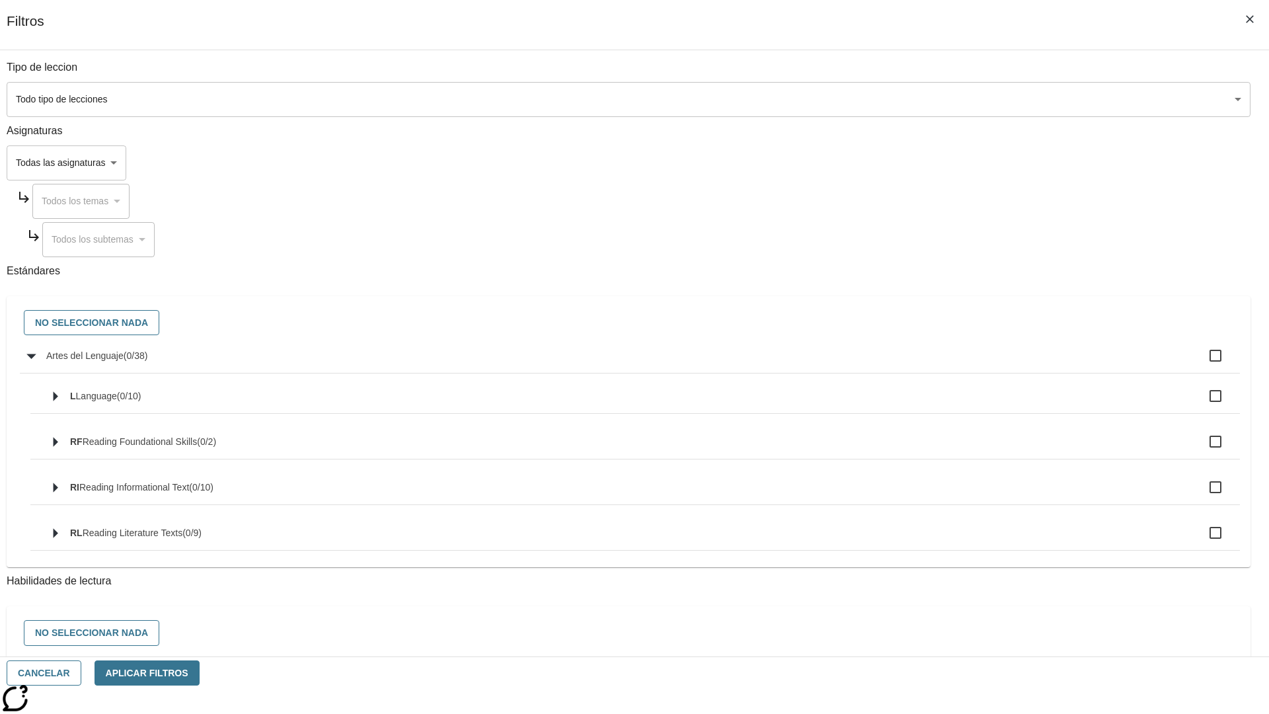
checkbox input "true"
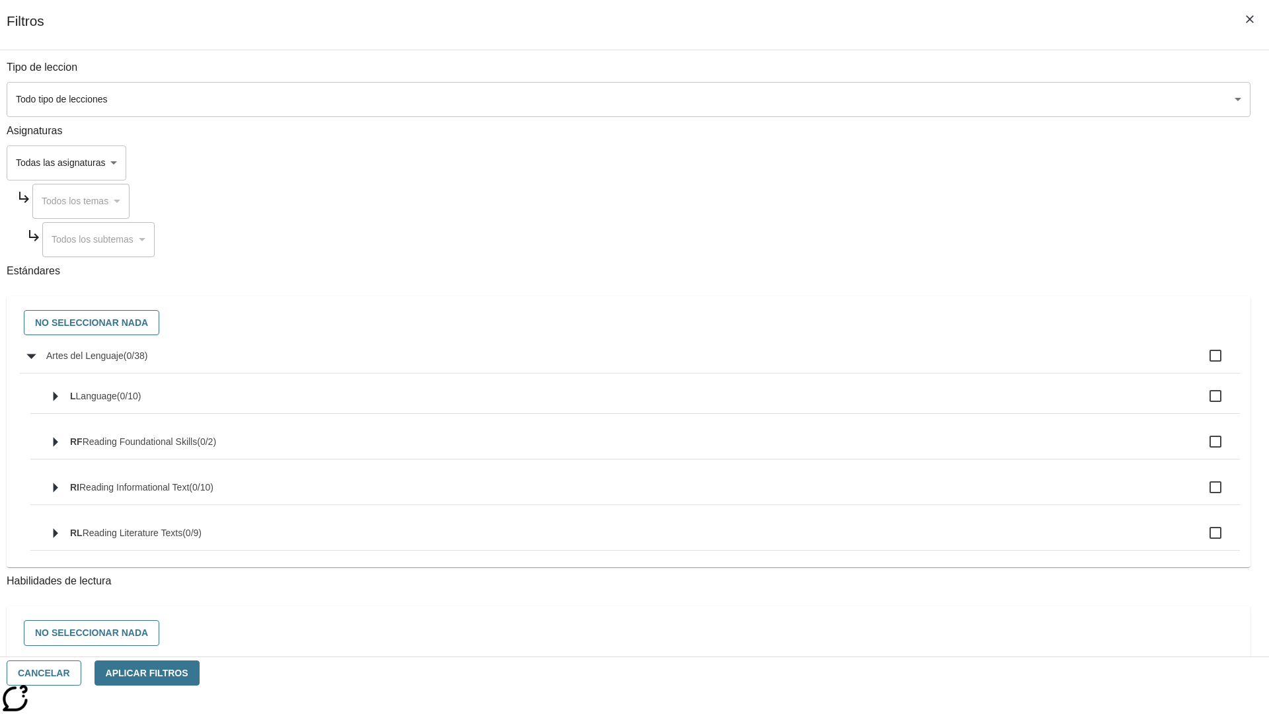
checkbox input "true"
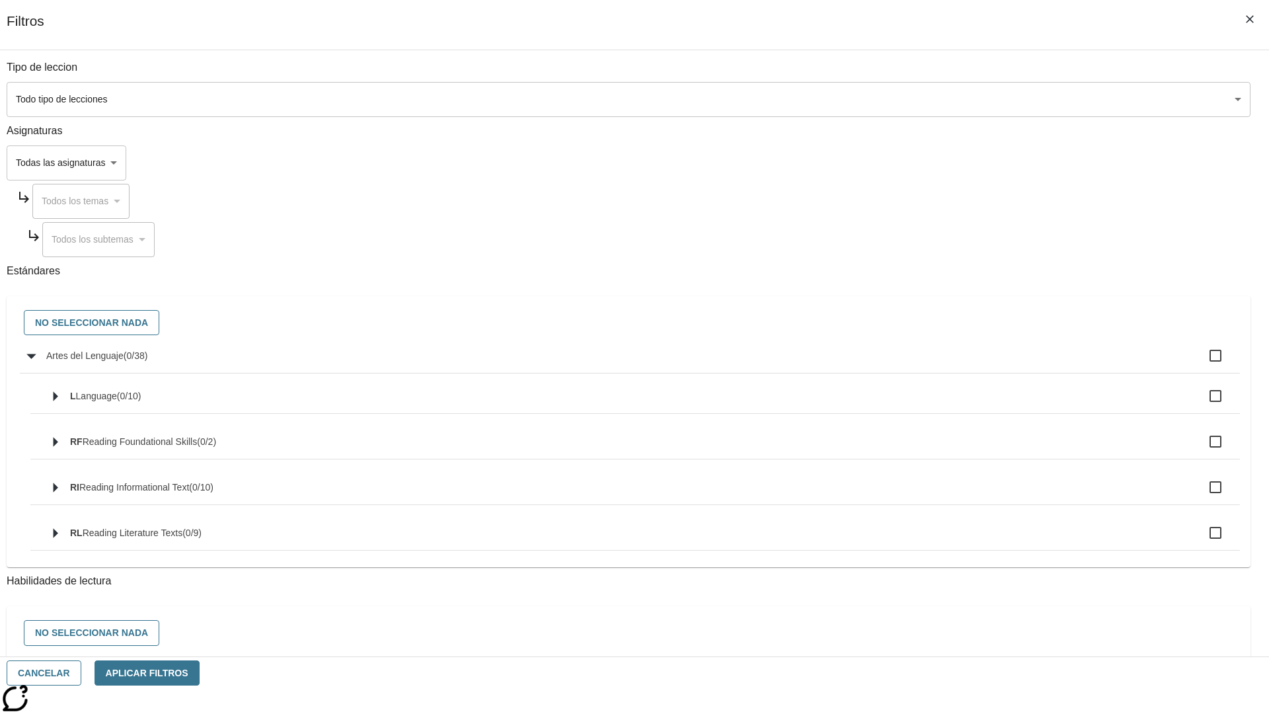
checkbox input "true"
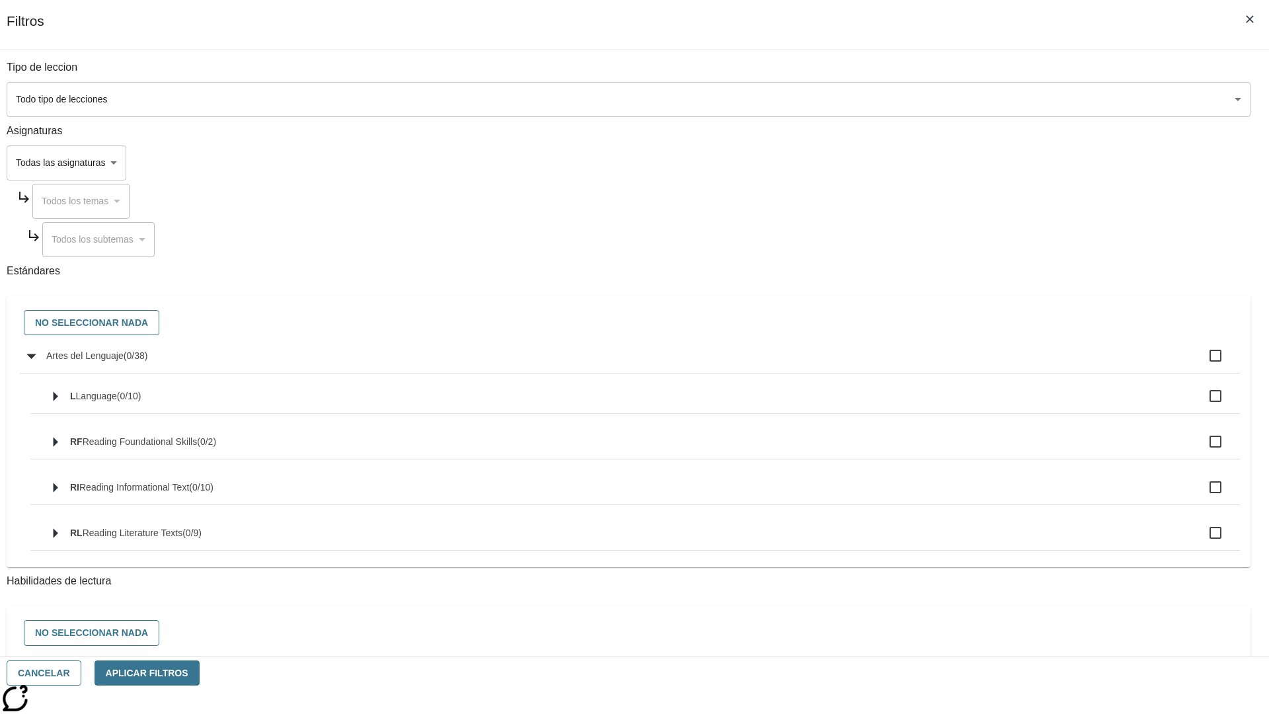
checkbox input "true"
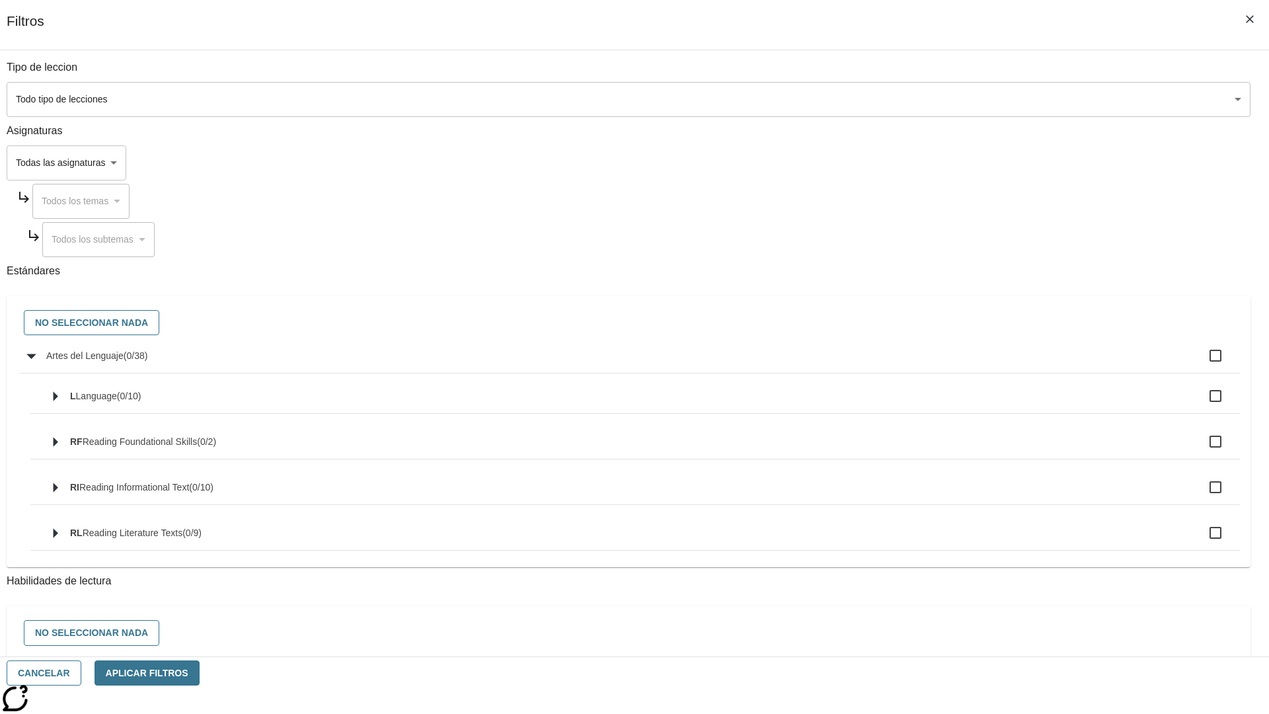
checkbox input "true"
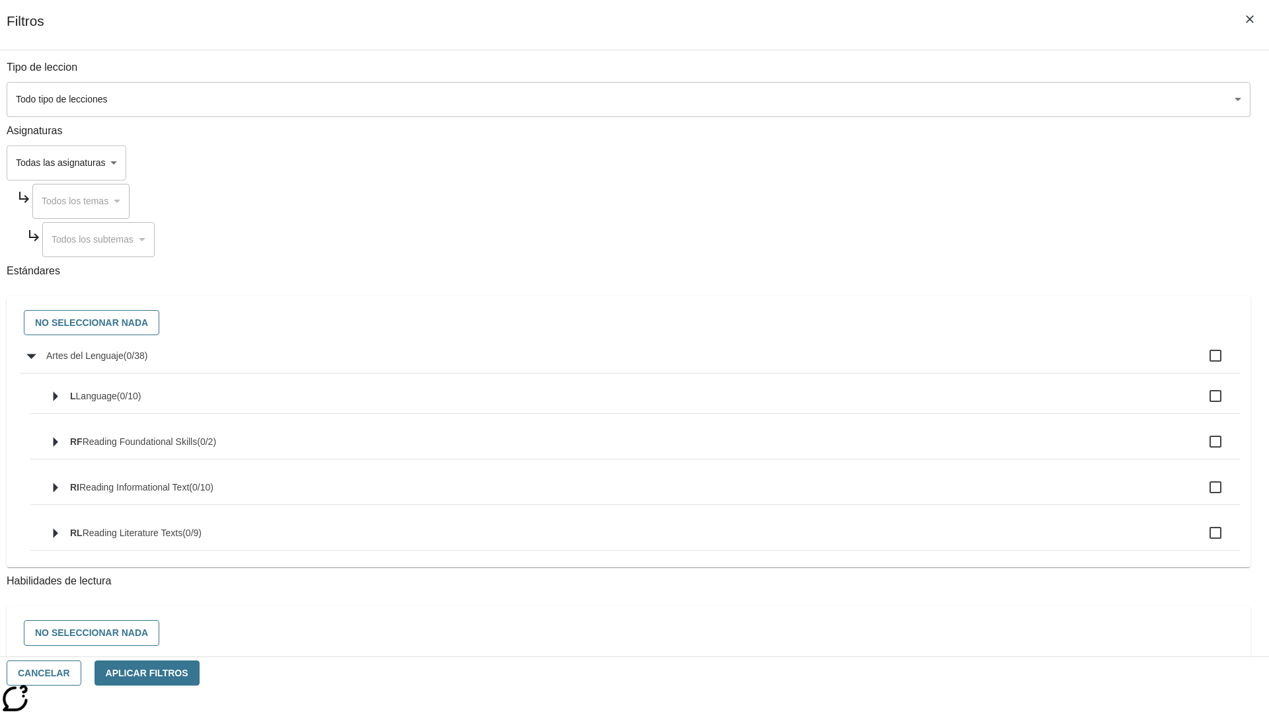
checkbox input "true"
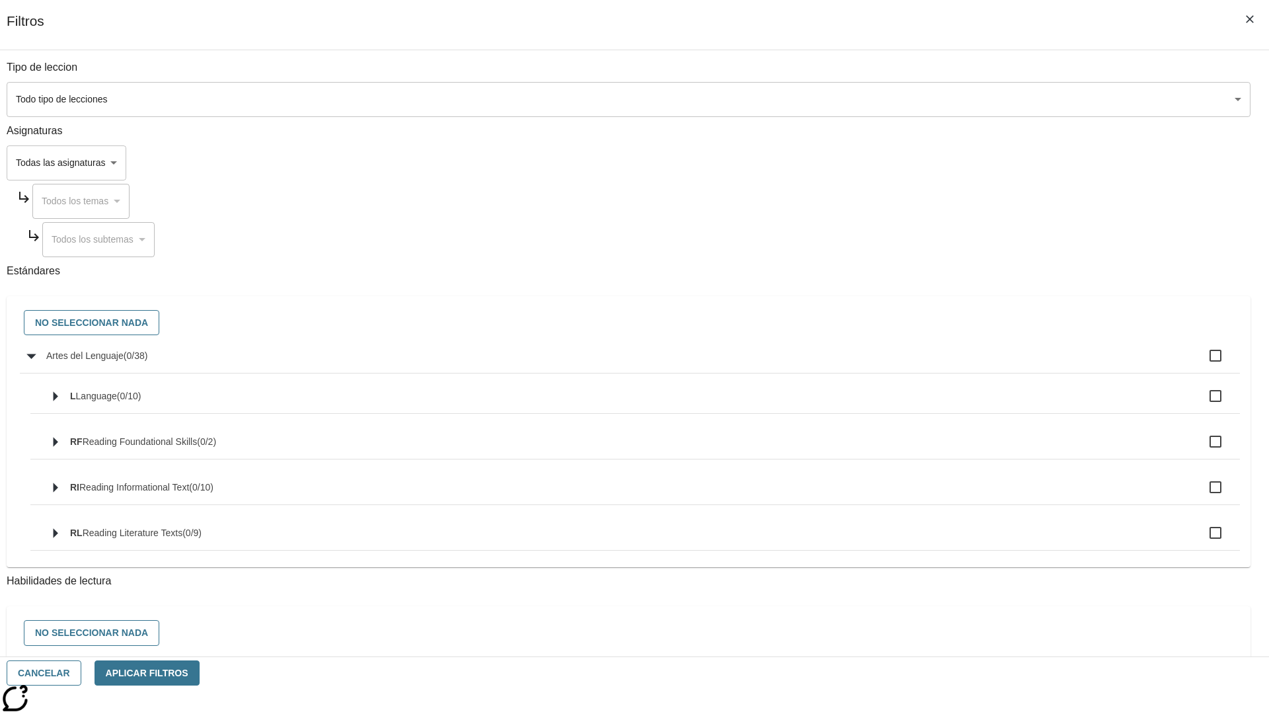
checkbox input "true"
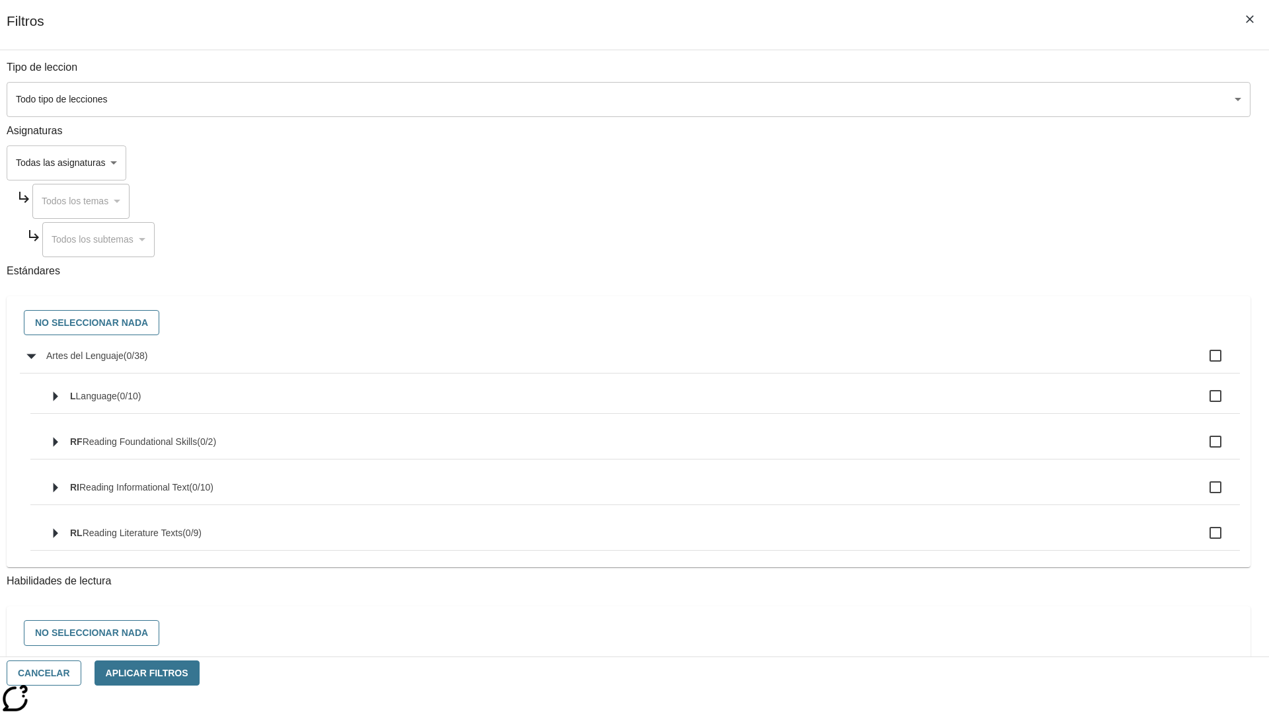
checkbox input "true"
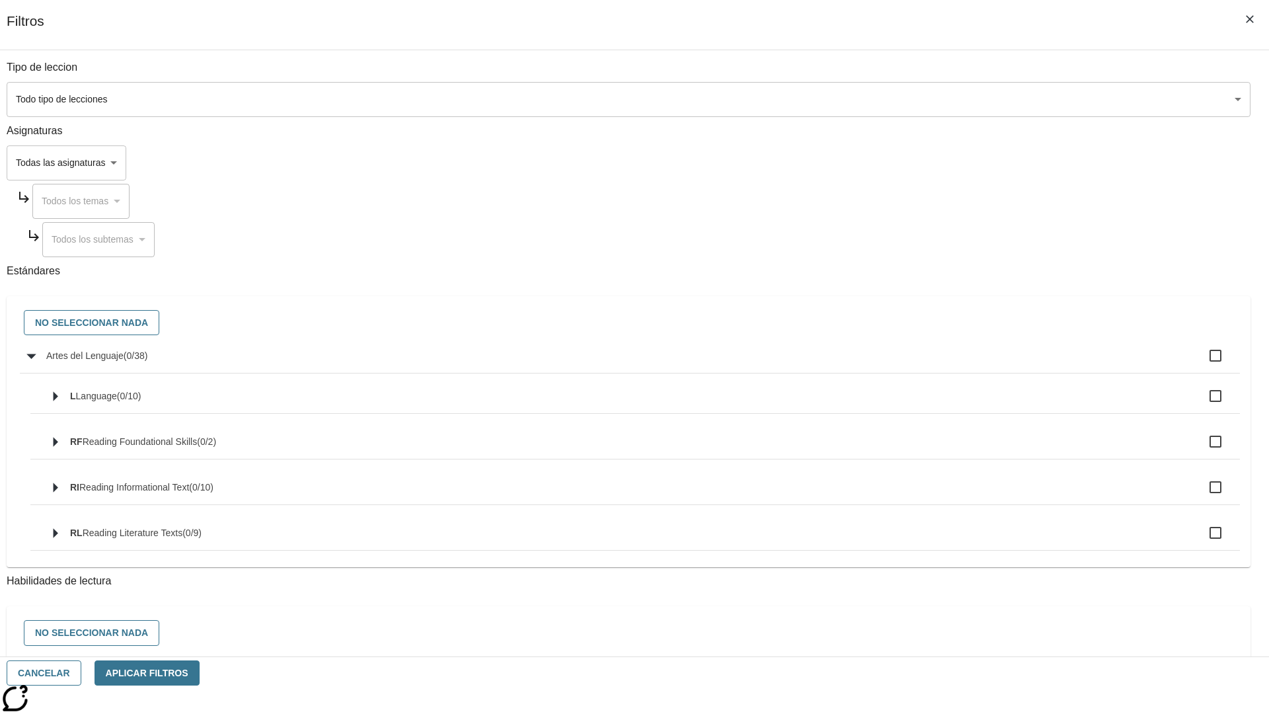
checkbox input "true"
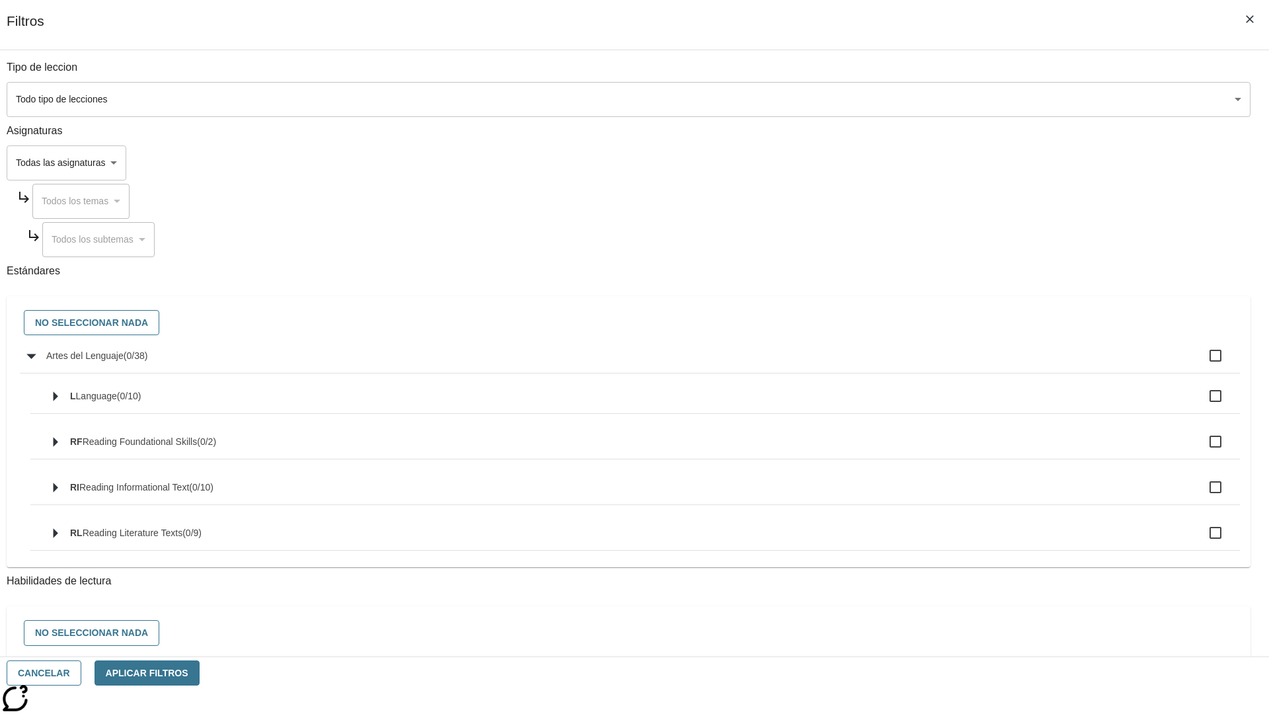
checkbox input "true"
